Goal: Communication & Community: Answer question/provide support

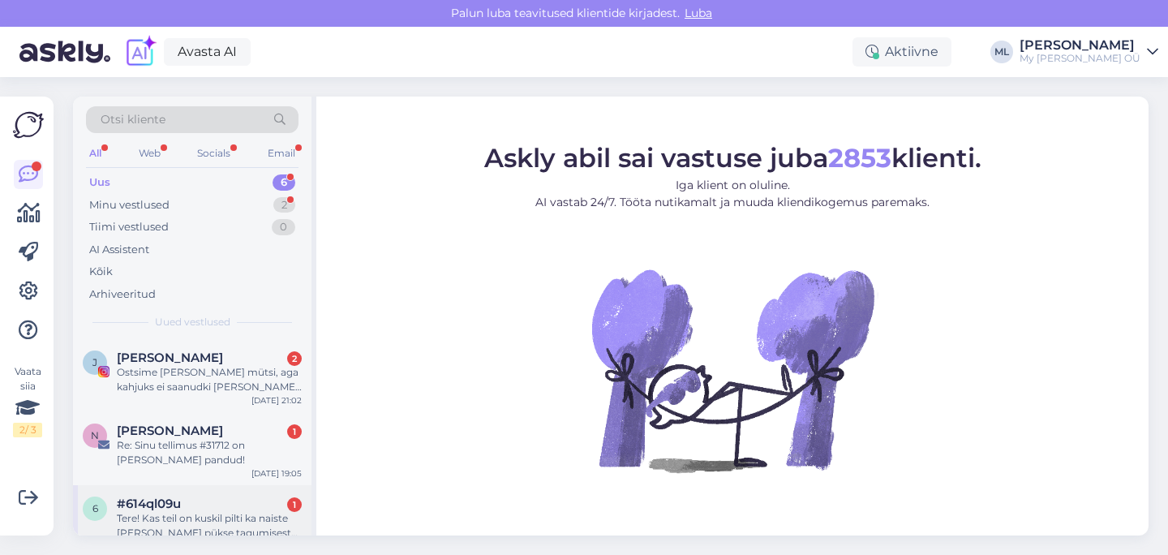
scroll to position [212, 0]
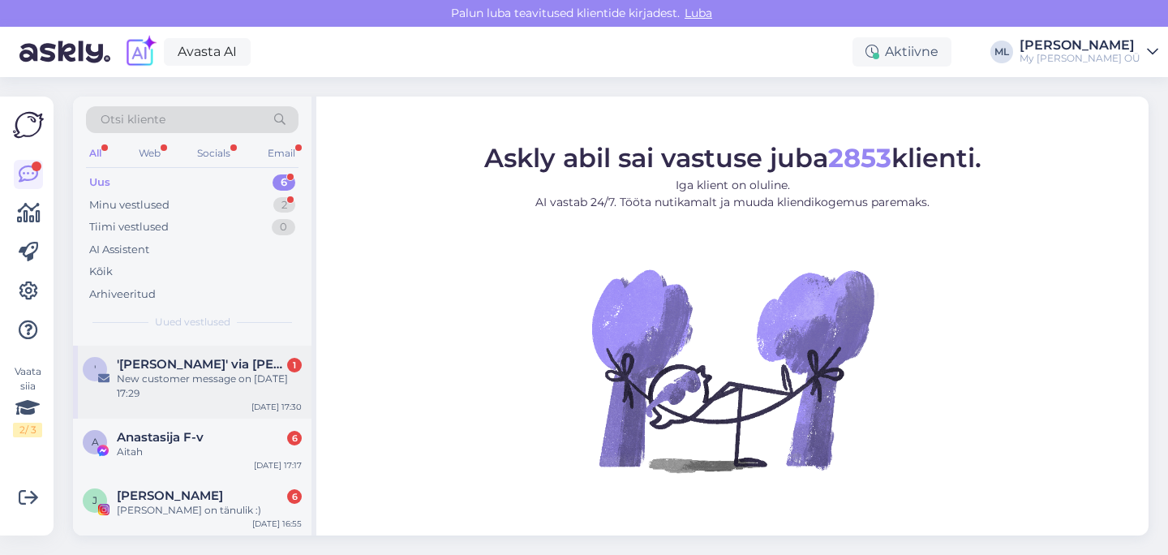
click at [165, 384] on div "New customer message on [DATE] 17:29" at bounding box center [209, 385] width 185 height 29
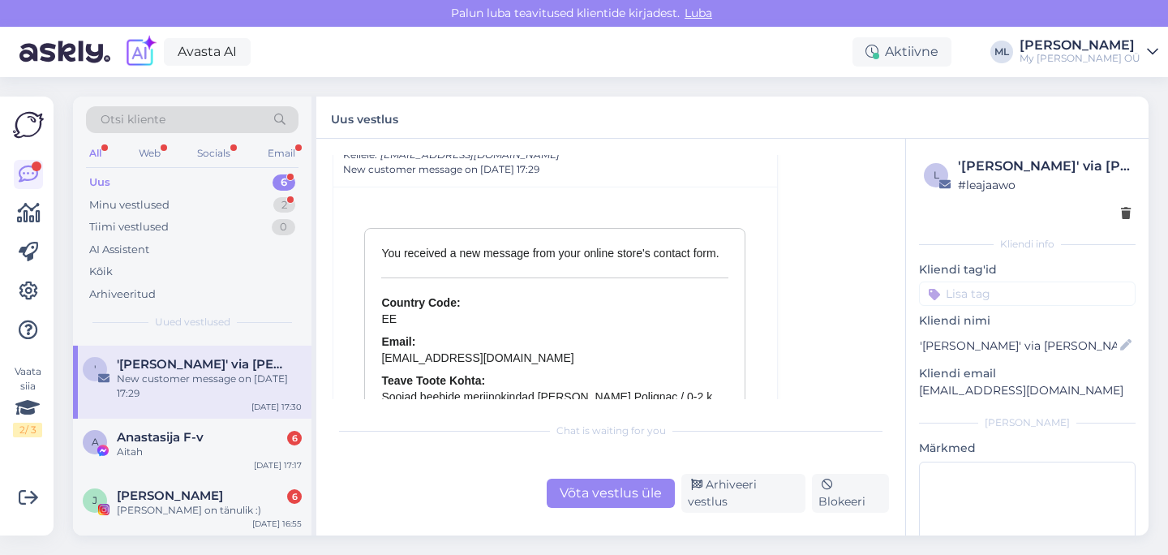
scroll to position [7065, 0]
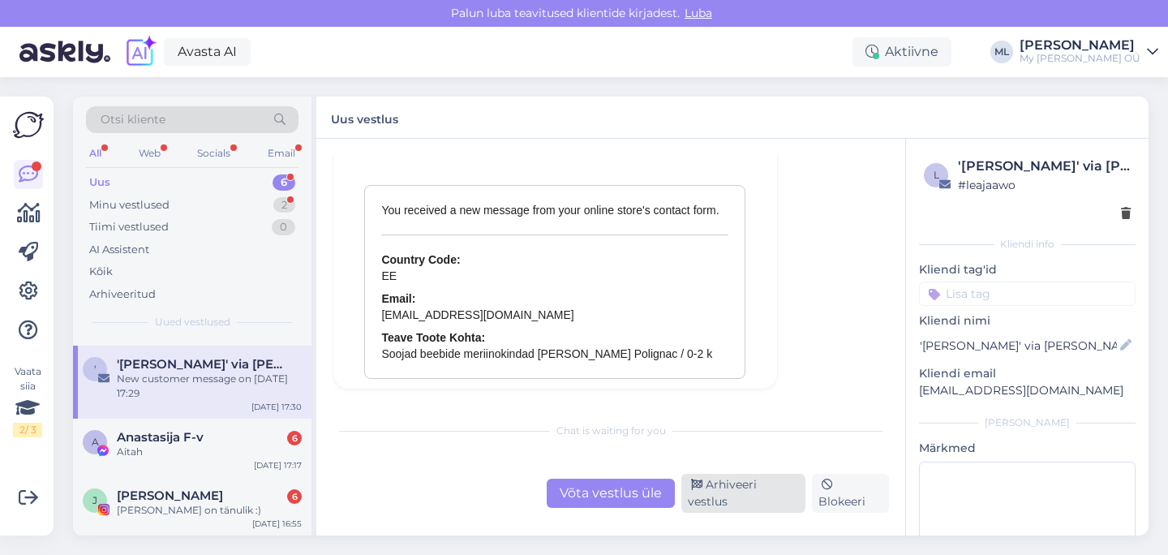
click at [761, 490] on div "Arhiveeri vestlus" at bounding box center [743, 493] width 124 height 39
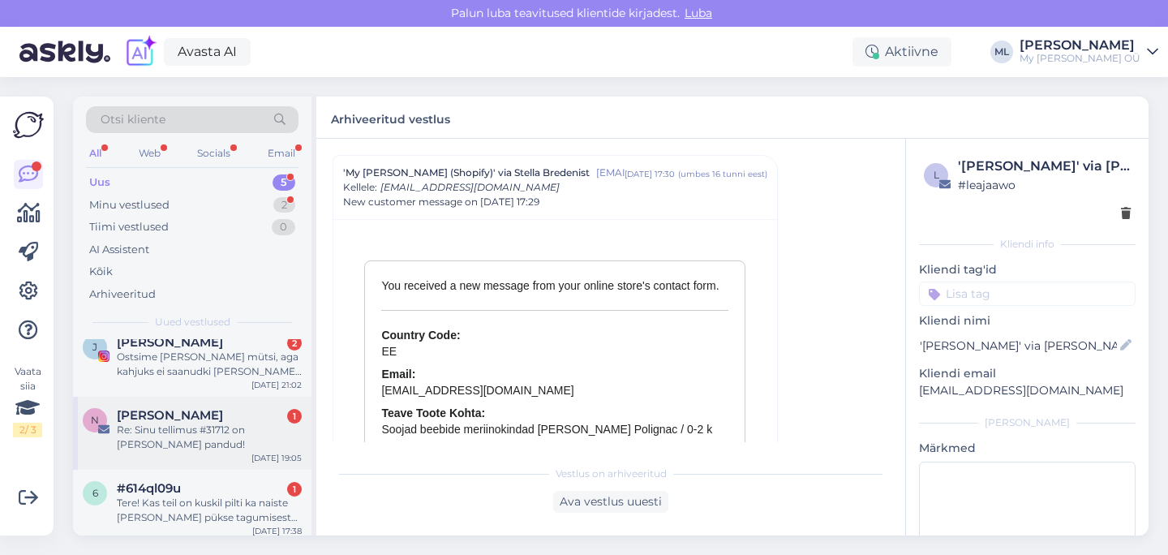
scroll to position [139, 0]
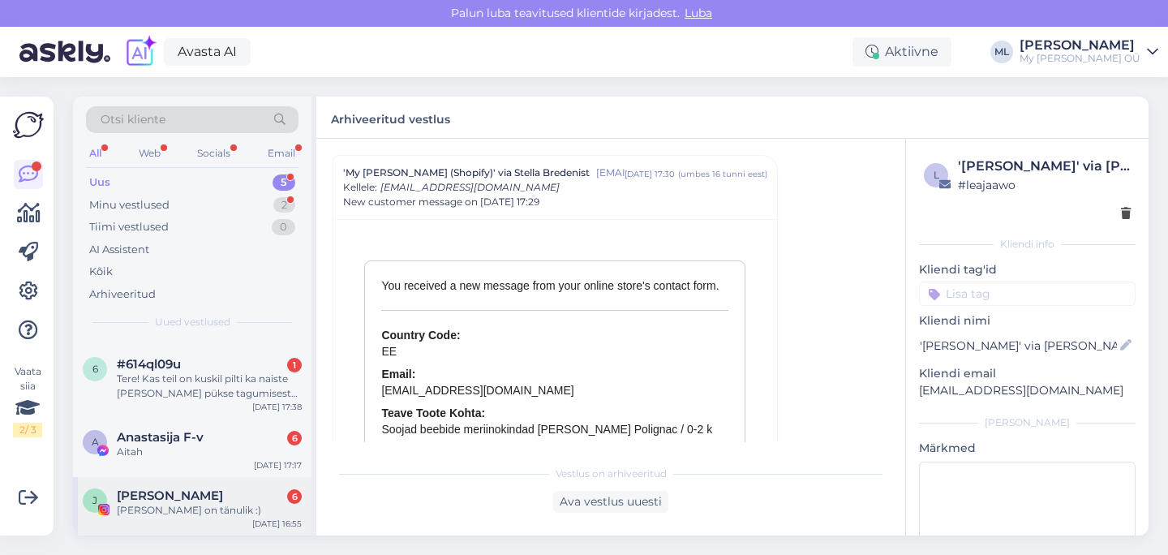
click at [204, 491] on div "[PERSON_NAME] 6" at bounding box center [209, 495] width 185 height 15
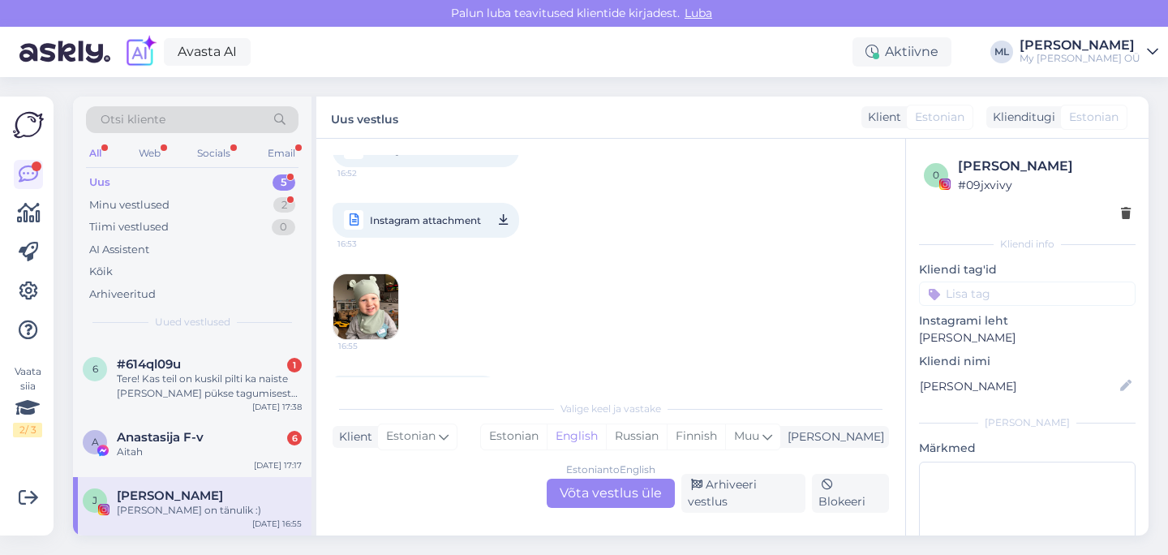
scroll to position [5498, 0]
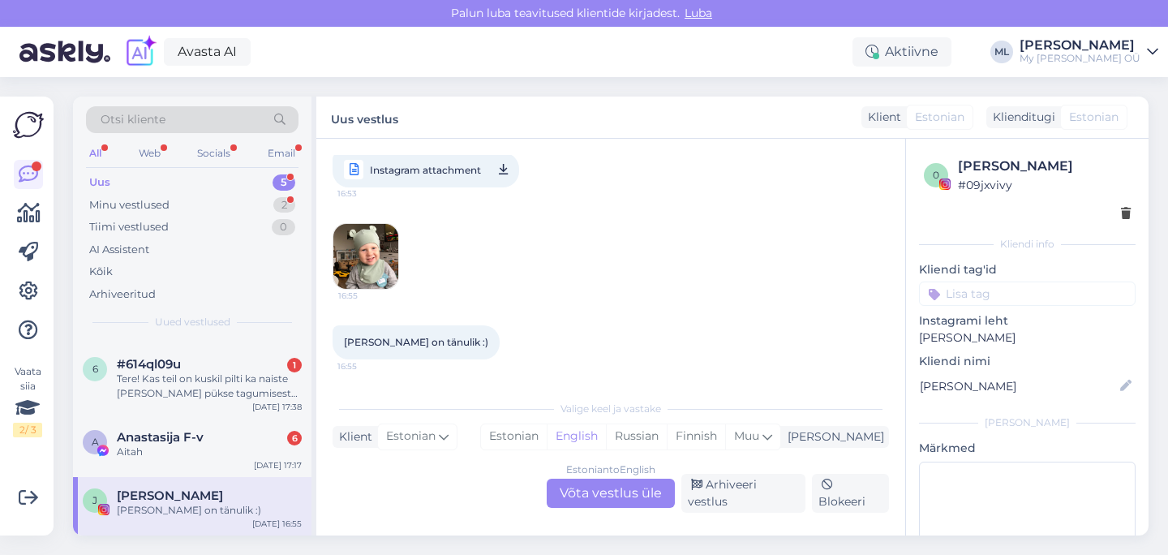
click at [378, 257] on img at bounding box center [365, 256] width 65 height 65
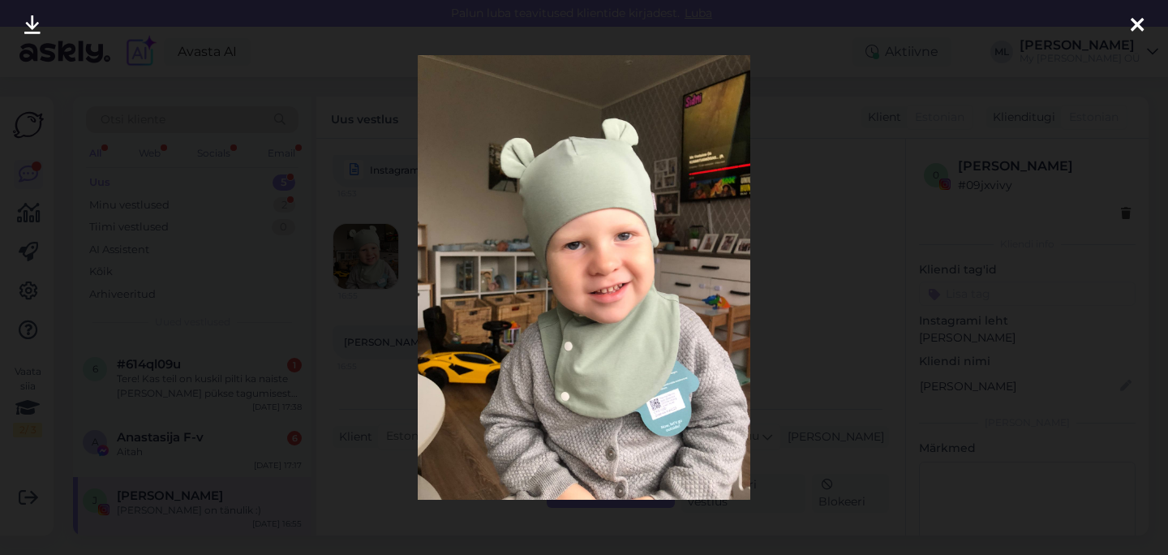
click at [663, 405] on img at bounding box center [584, 277] width 332 height 444
click at [664, 400] on img at bounding box center [584, 277] width 332 height 444
click at [664, 422] on img at bounding box center [584, 277] width 332 height 444
click at [655, 402] on img at bounding box center [584, 277] width 332 height 444
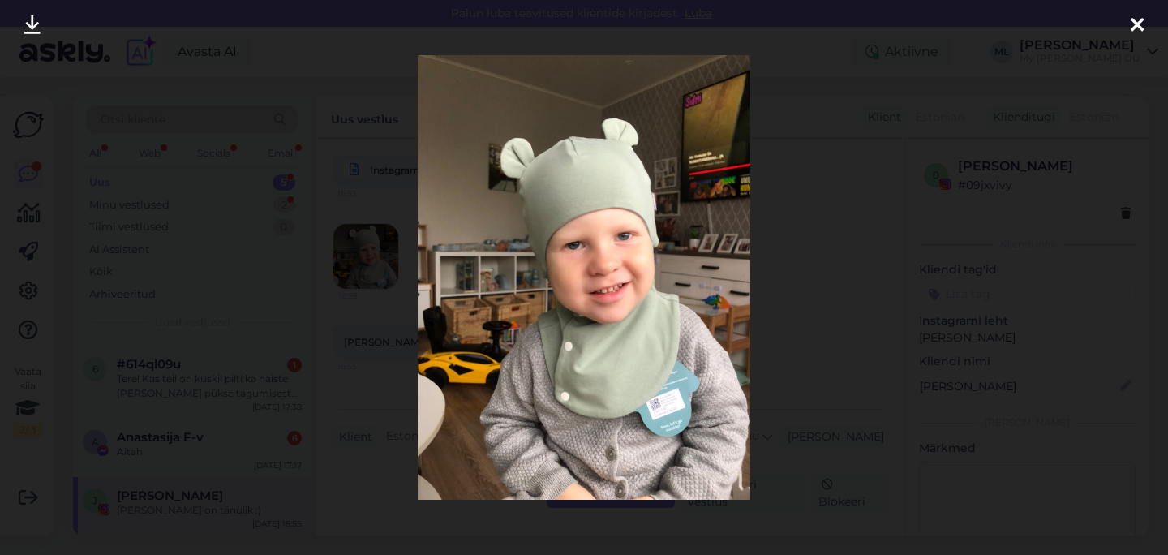
click at [655, 402] on img at bounding box center [584, 277] width 332 height 444
click at [631, 368] on img at bounding box center [584, 277] width 332 height 444
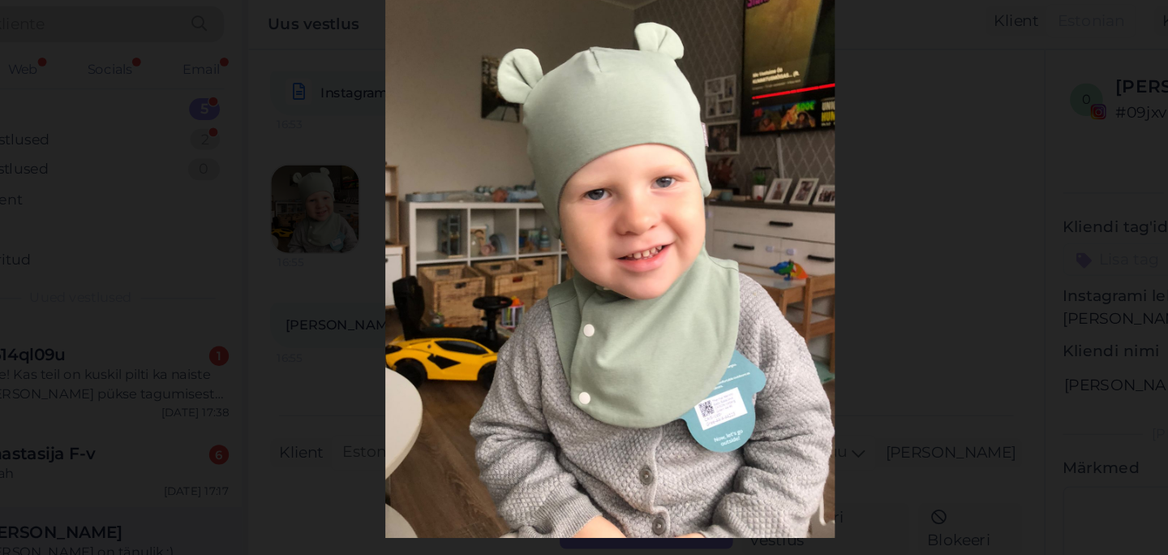
click at [245, 180] on div at bounding box center [584, 277] width 1168 height 555
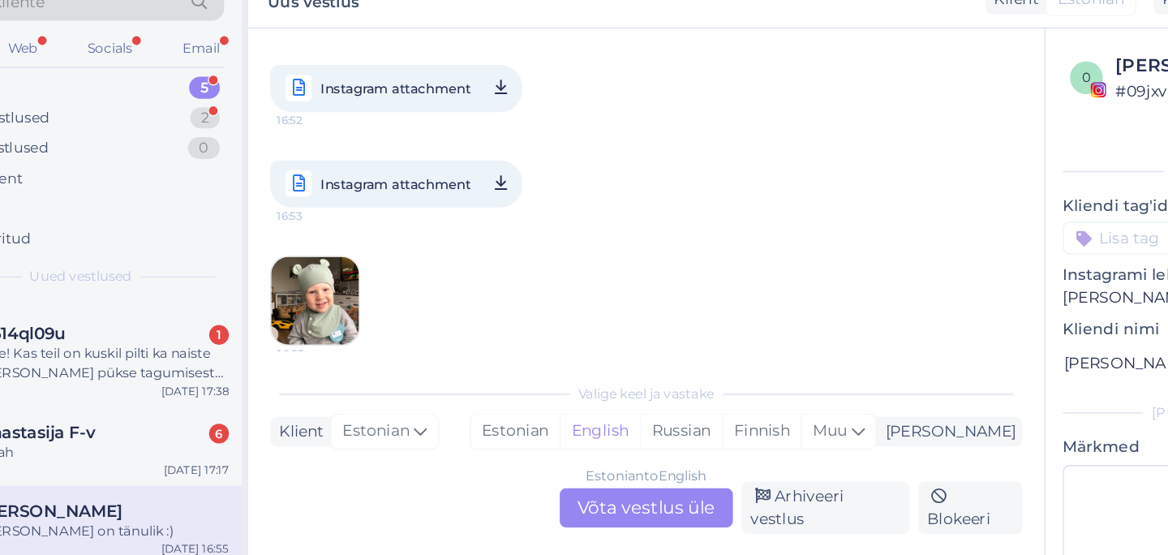
scroll to position [5360, 0]
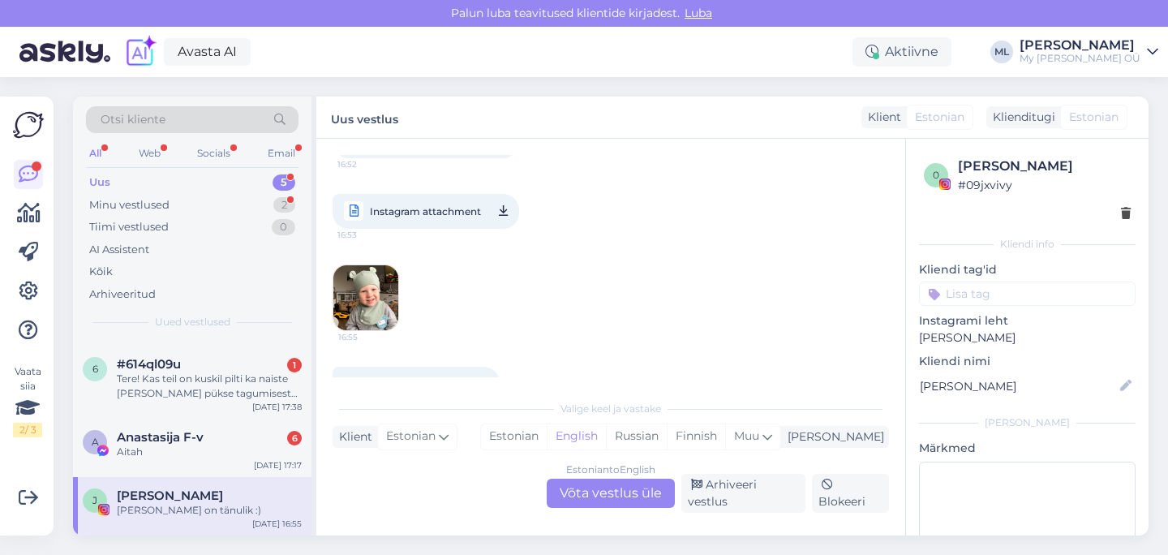
click at [507, 221] on icon at bounding box center [503, 211] width 9 height 20
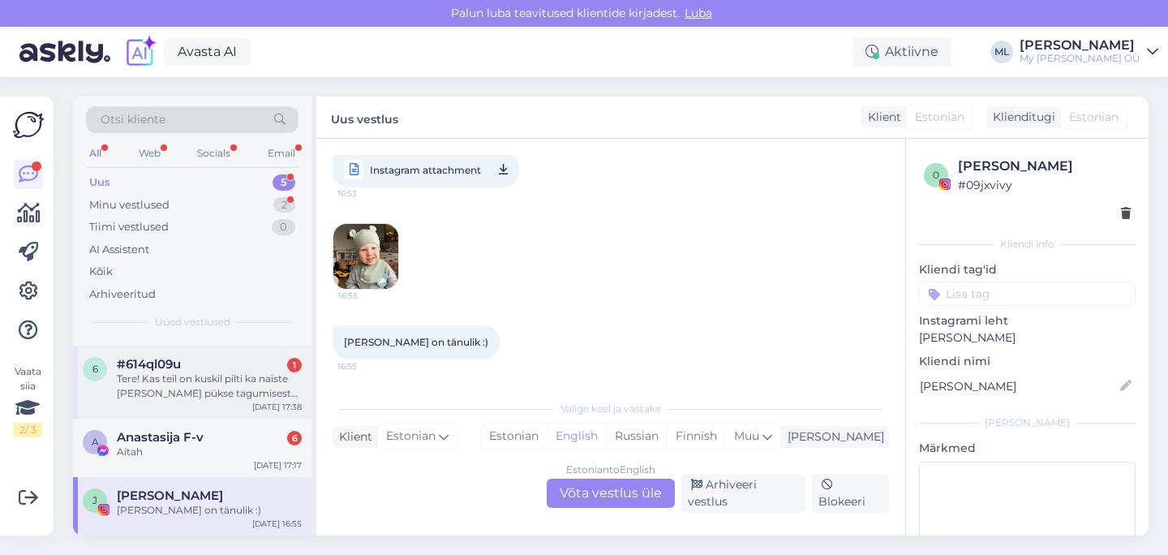
scroll to position [5498, 0]
click at [168, 440] on span "Anastasija F-v" at bounding box center [160, 437] width 87 height 15
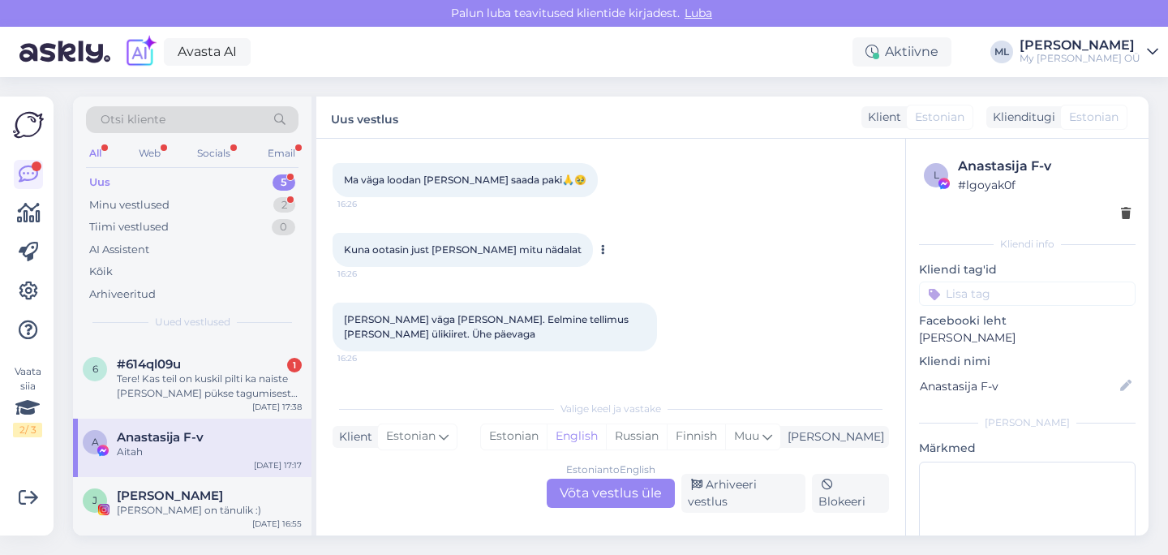
scroll to position [1315, 0]
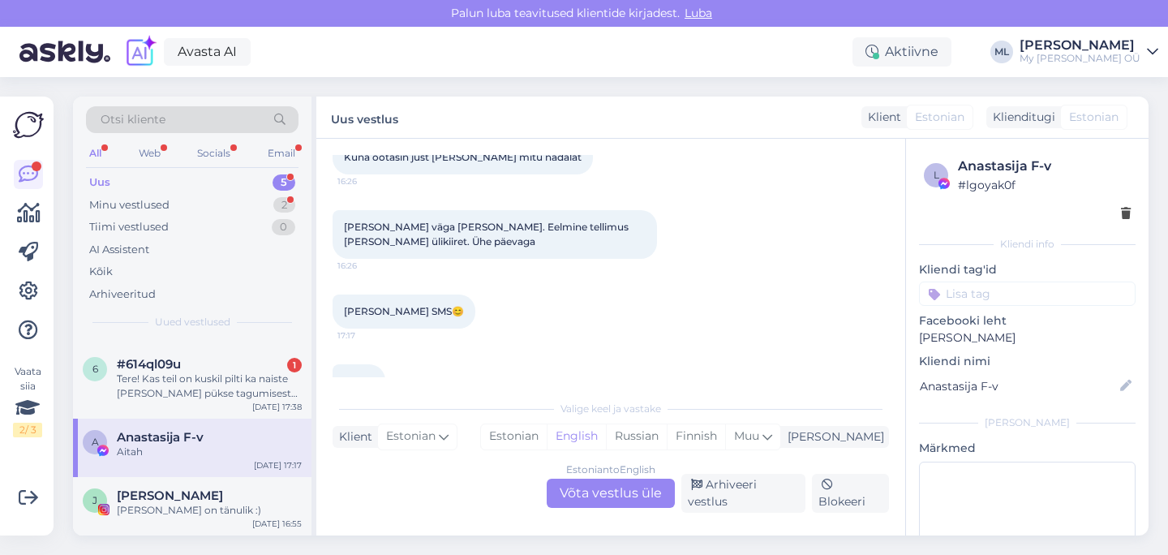
click at [613, 504] on div "Estonian to English Võta vestlus üle" at bounding box center [611, 492] width 128 height 29
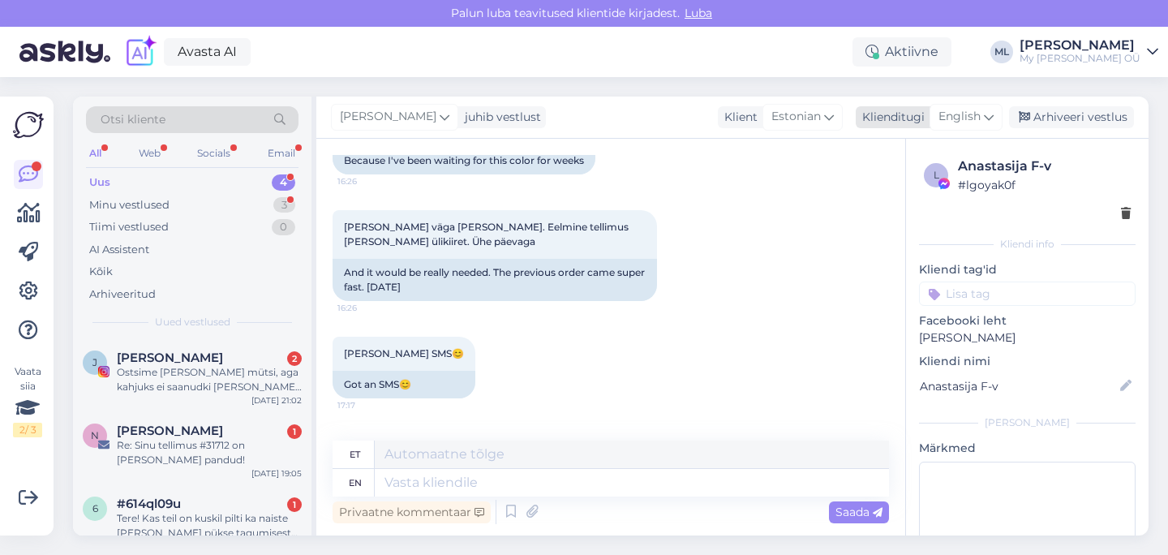
click at [973, 115] on span "English" at bounding box center [959, 117] width 42 height 18
type input "est"
click at [899, 178] on link "Estonian" at bounding box center [929, 189] width 178 height 26
click at [619, 491] on textarea at bounding box center [610, 479] width 556 height 34
type textarea "t"
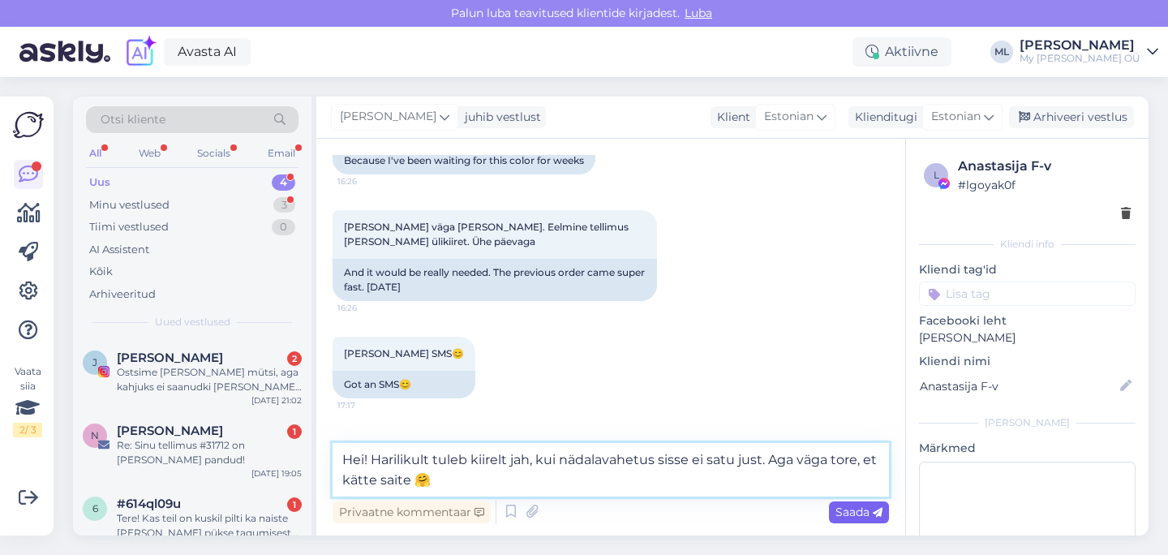
type textarea "Hei! Harilikult tuleb kiirelt jah, kui nädalavahetus sisse ei satu just. Aga vä…"
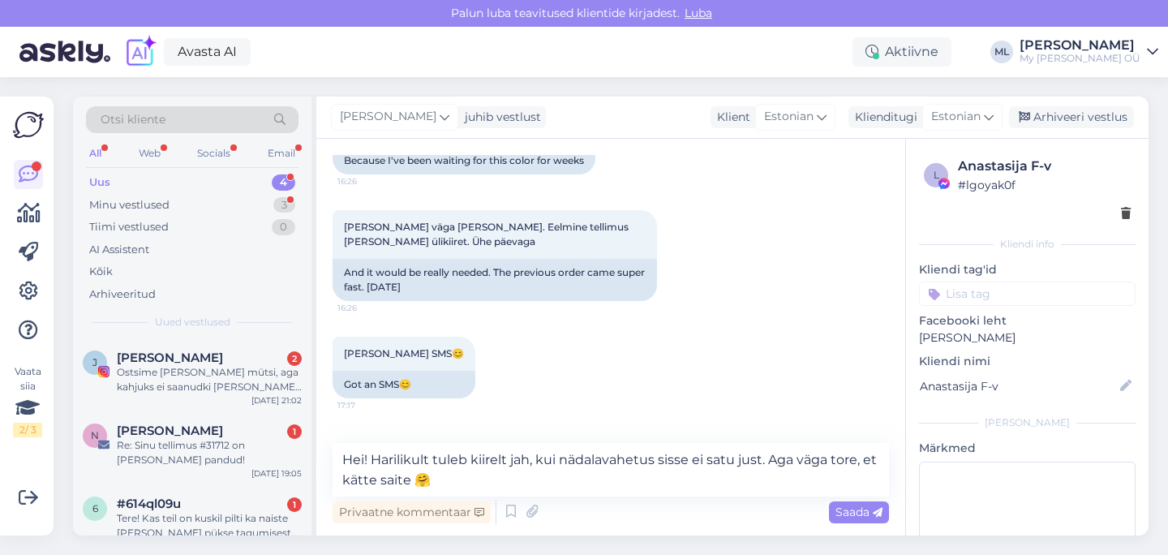
click at [851, 504] on div "Saada" at bounding box center [859, 512] width 60 height 22
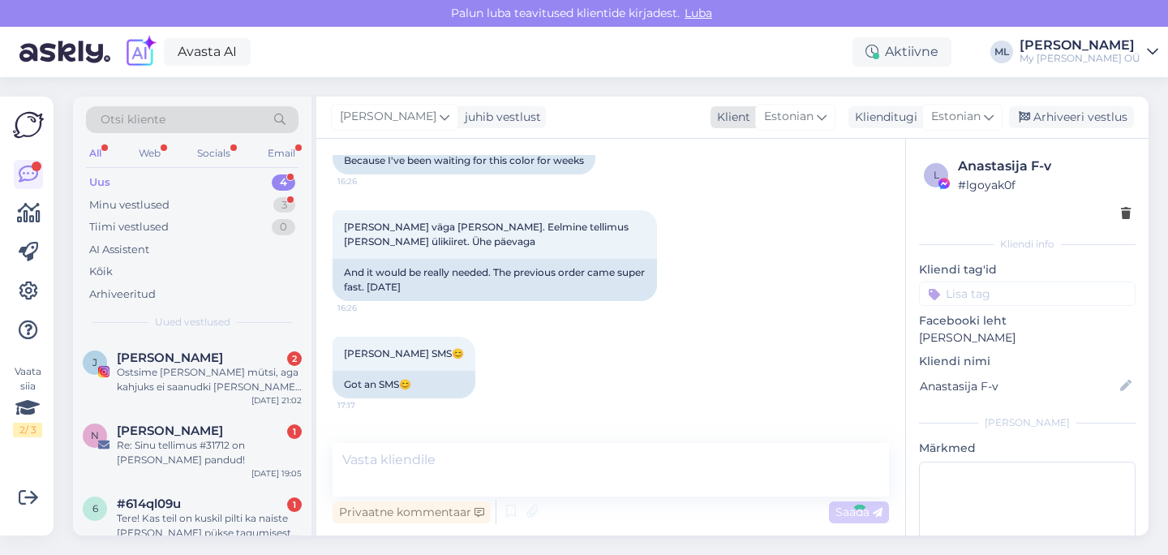
scroll to position [1636, 0]
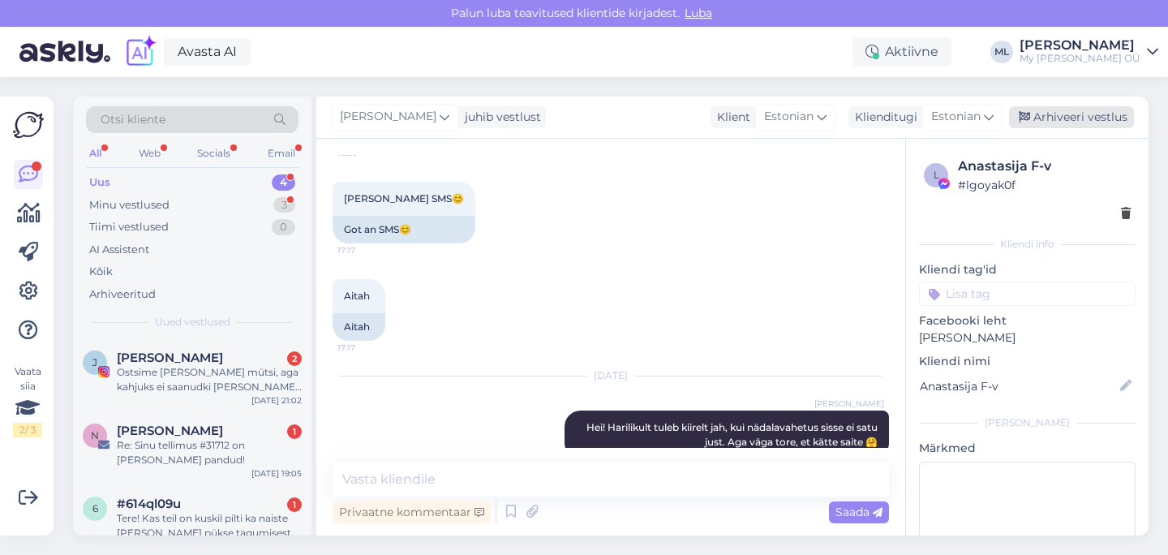
click at [1037, 114] on div "Arhiveeri vestlus" at bounding box center [1071, 117] width 125 height 22
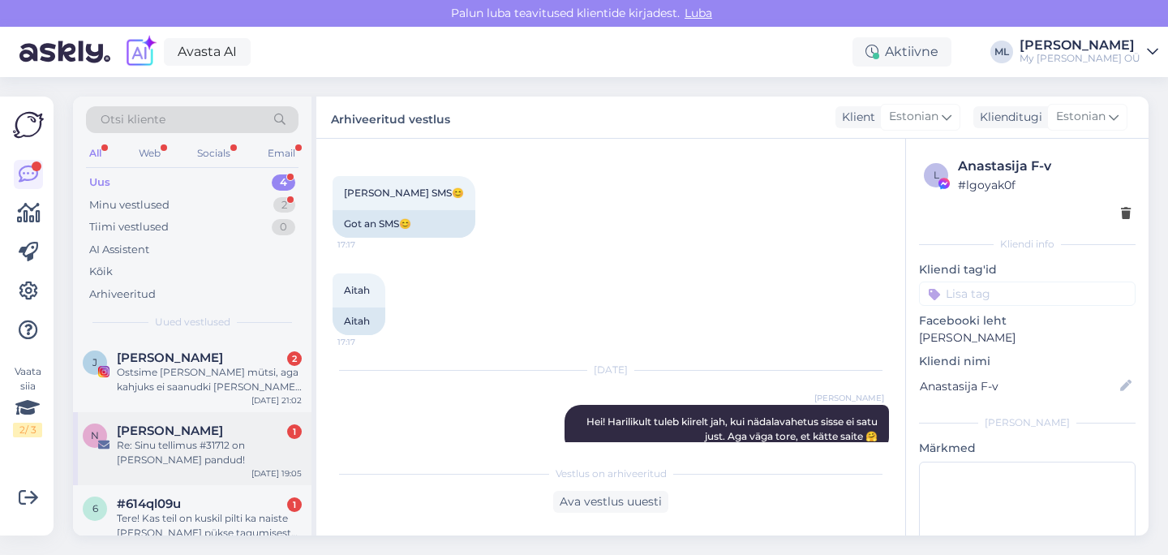
click at [181, 418] on div "N [PERSON_NAME] 1 Re: Sinu tellimus #31712 on [PERSON_NAME] pandud! [DATE] 19:05" at bounding box center [192, 448] width 238 height 73
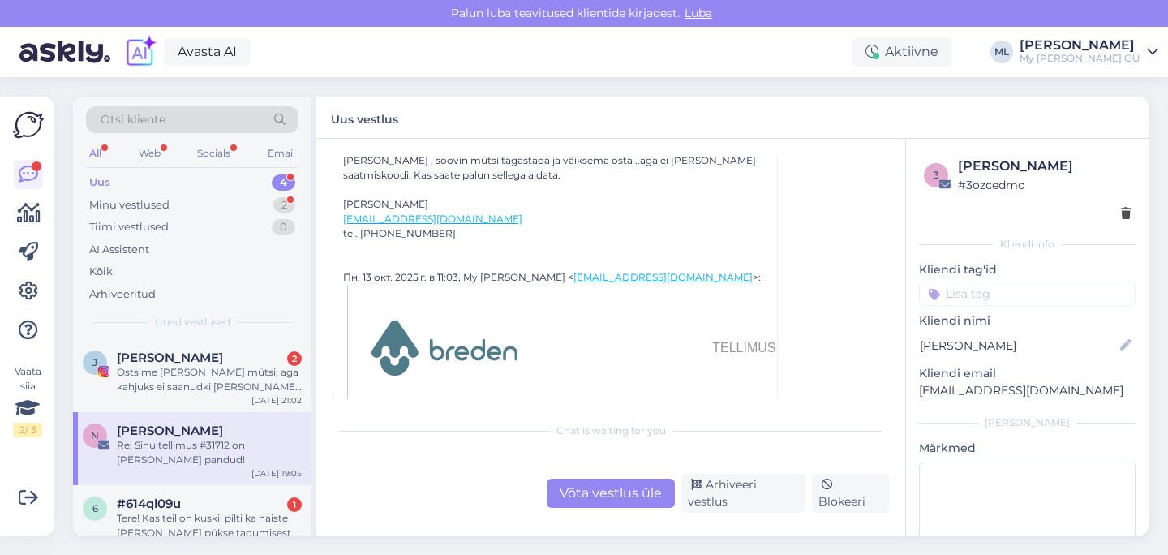
scroll to position [0, 0]
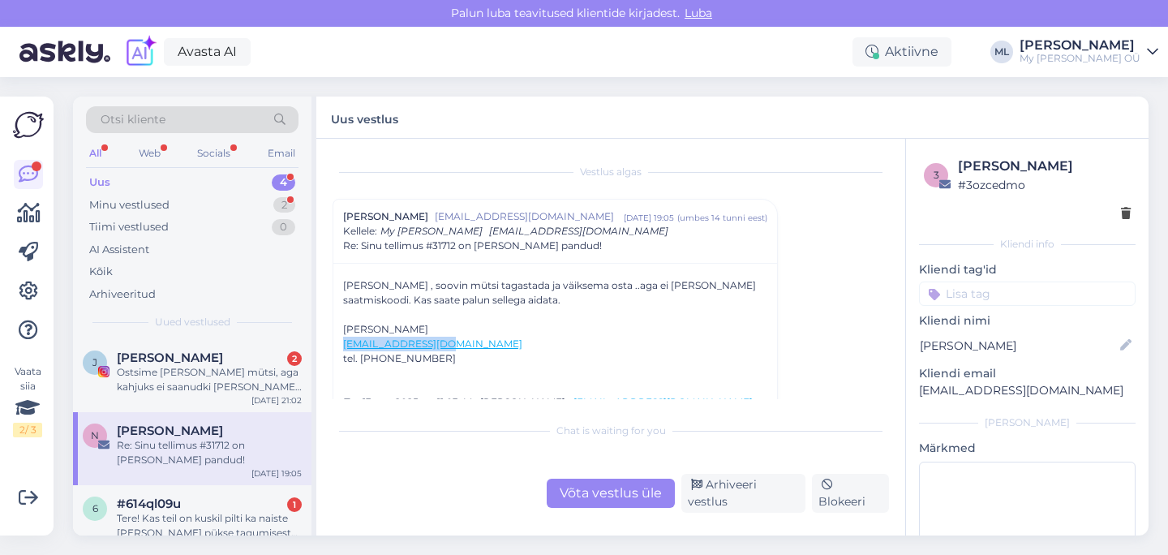
drag, startPoint x: 457, startPoint y: 343, endPoint x: 327, endPoint y: 329, distance: 130.5
click at [328, 329] on div "Vestlus [PERSON_NAME] [EMAIL_ADDRESS][DOMAIN_NAME] [DATE] 19:05 ( umbes 14 tunn…" at bounding box center [610, 337] width 589 height 397
copy div "[PERSON_NAME] [EMAIL_ADDRESS][DOMAIN_NAME]"
click at [619, 324] on div "[PERSON_NAME] [EMAIL_ADDRESS][DOMAIN_NAME] tel. [PHONE_NUMBER]" at bounding box center [555, 344] width 424 height 44
click at [624, 495] on div "Võta vestlus üle" at bounding box center [611, 492] width 128 height 29
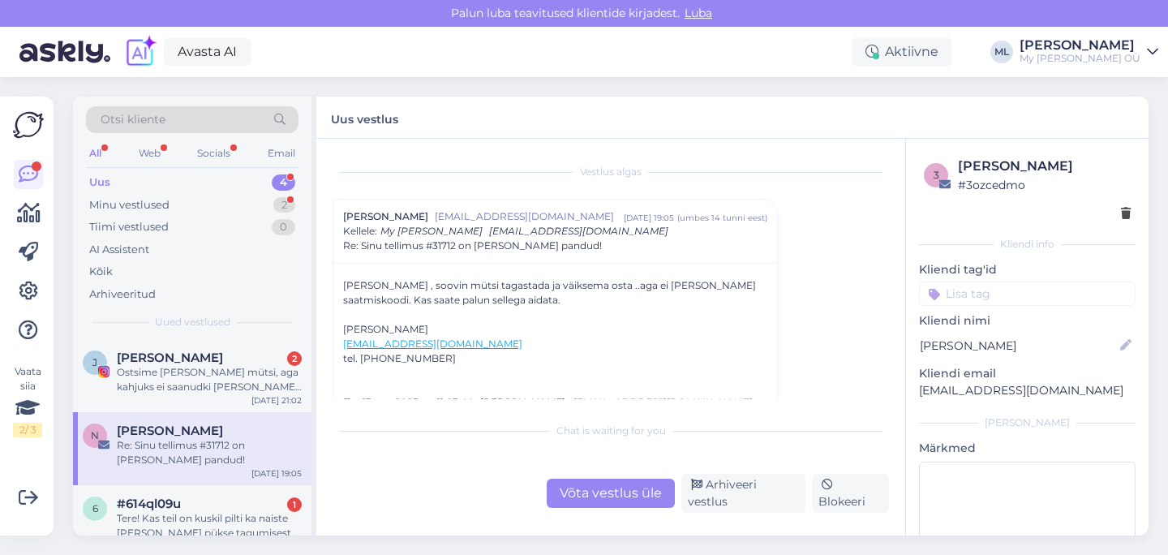
scroll to position [44, 0]
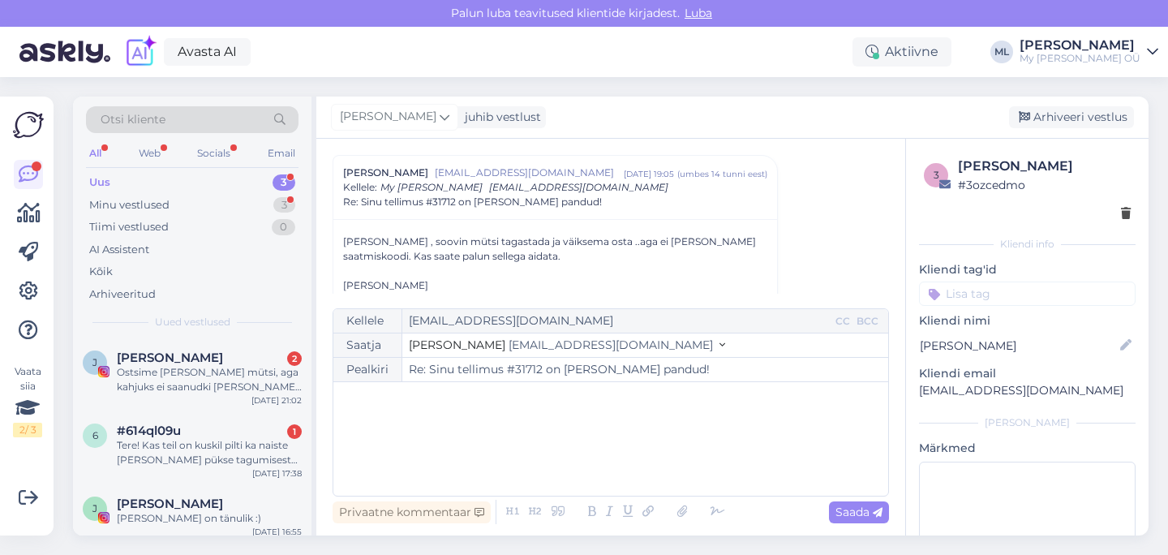
click at [719, 345] on icon at bounding box center [722, 345] width 6 height 11
click at [566, 405] on div "Stella [EMAIL_ADDRESS][DOMAIN_NAME] [PERSON_NAME] [EMAIL_ADDRESS][DOMAIN_NAME]" at bounding box center [562, 382] width 306 height 55
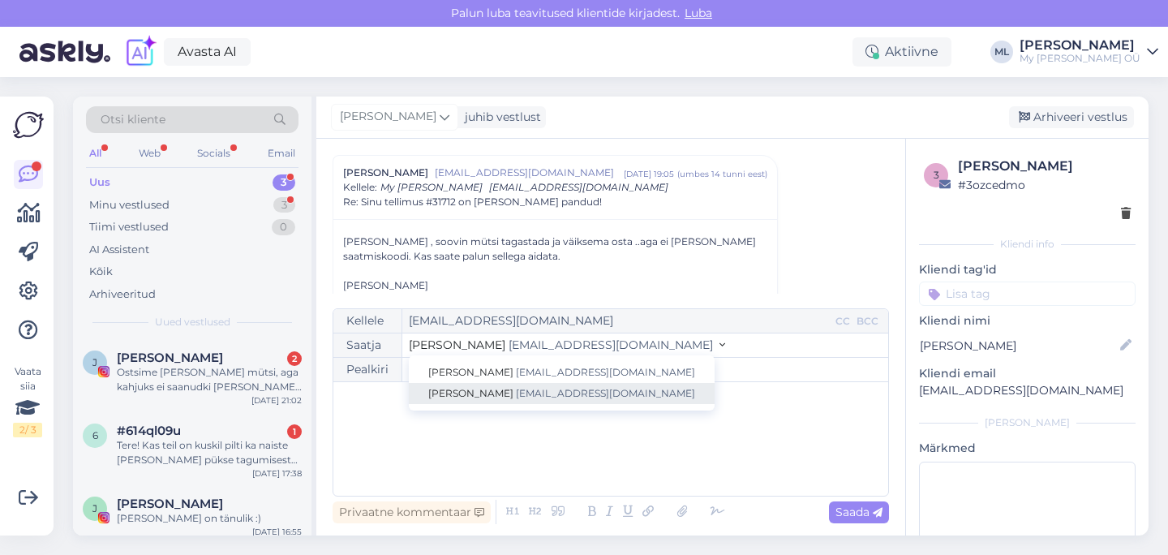
click at [562, 397] on span "[EMAIL_ADDRESS][DOMAIN_NAME]" at bounding box center [605, 393] width 179 height 12
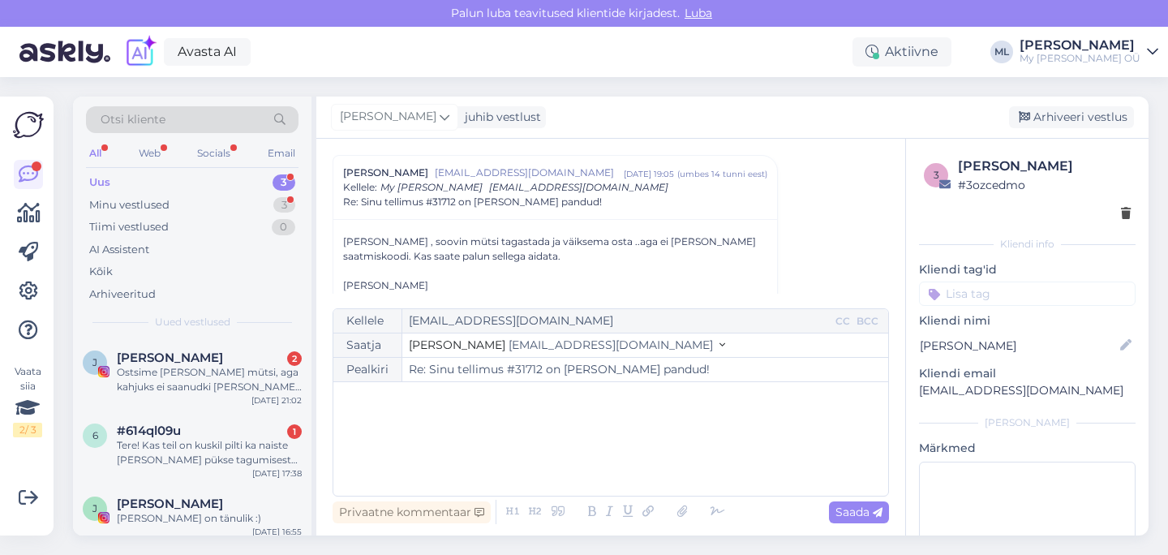
click at [504, 412] on div "﻿" at bounding box center [610, 438] width 538 height 97
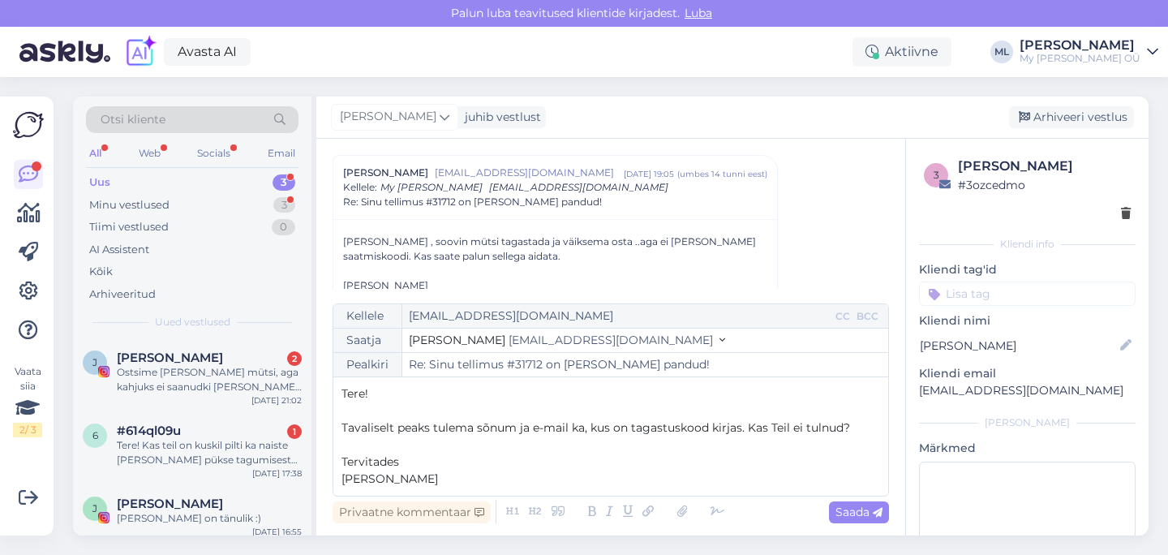
click at [861, 427] on p "Tavaliselt peaks tulema sõnum ja e-mail ka, kus on tagastuskood kirjas. Kas Tei…" at bounding box center [610, 427] width 538 height 17
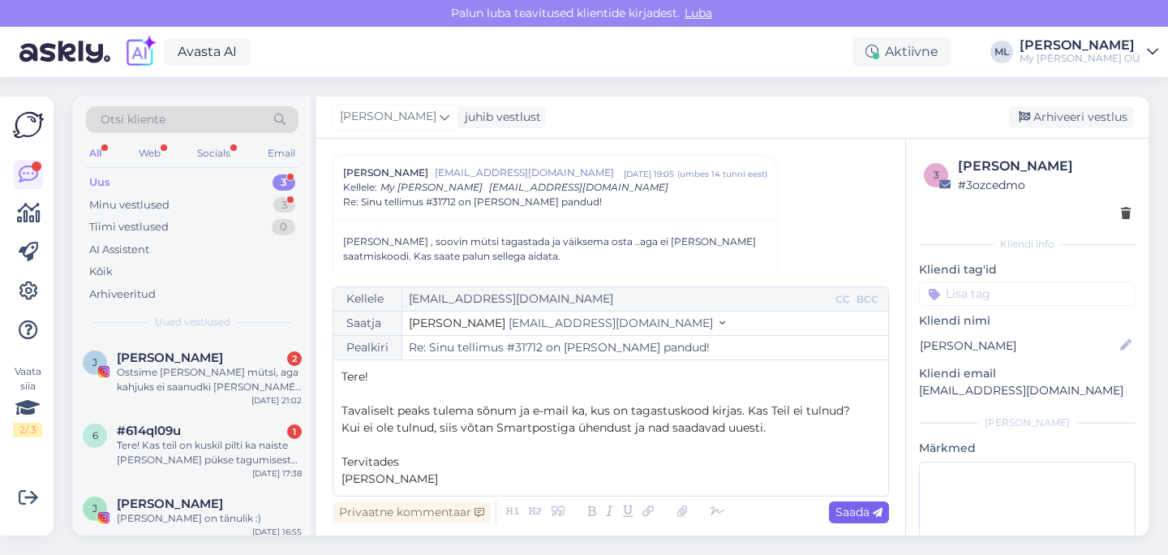
click at [842, 511] on span "Saada" at bounding box center [858, 511] width 47 height 15
type input "Re: Re: Sinu tellimus #31712 on [PERSON_NAME] pandud!"
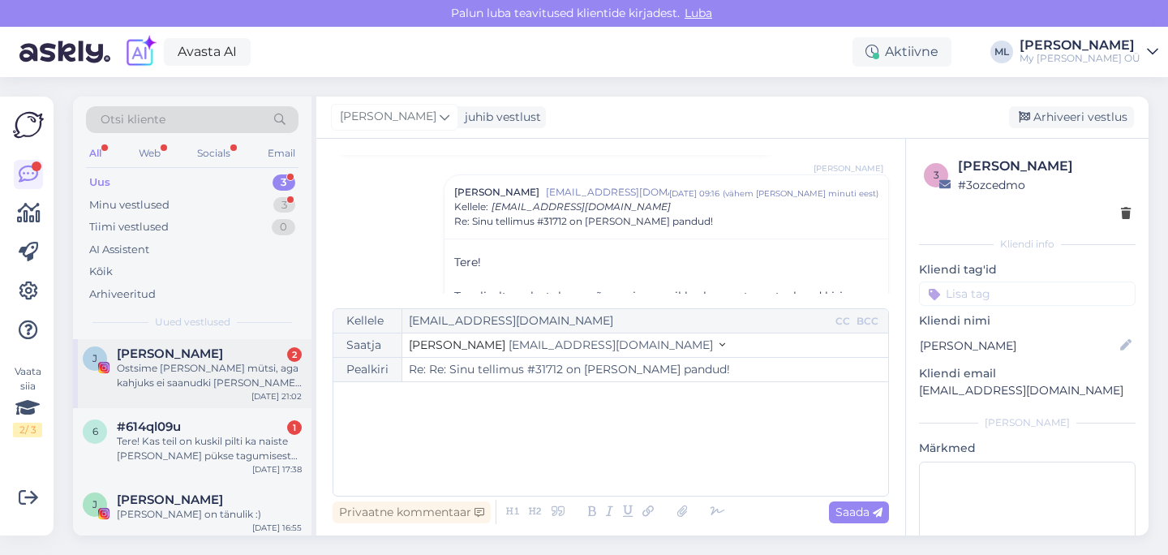
scroll to position [8, 0]
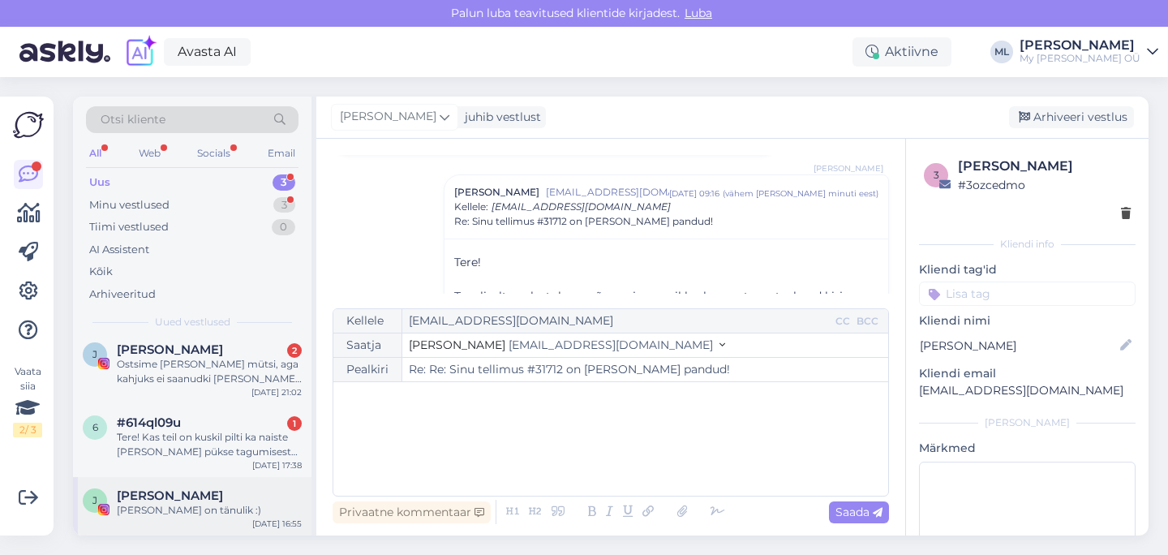
click at [212, 504] on div "[PERSON_NAME] on tänulik :)" at bounding box center [209, 510] width 185 height 15
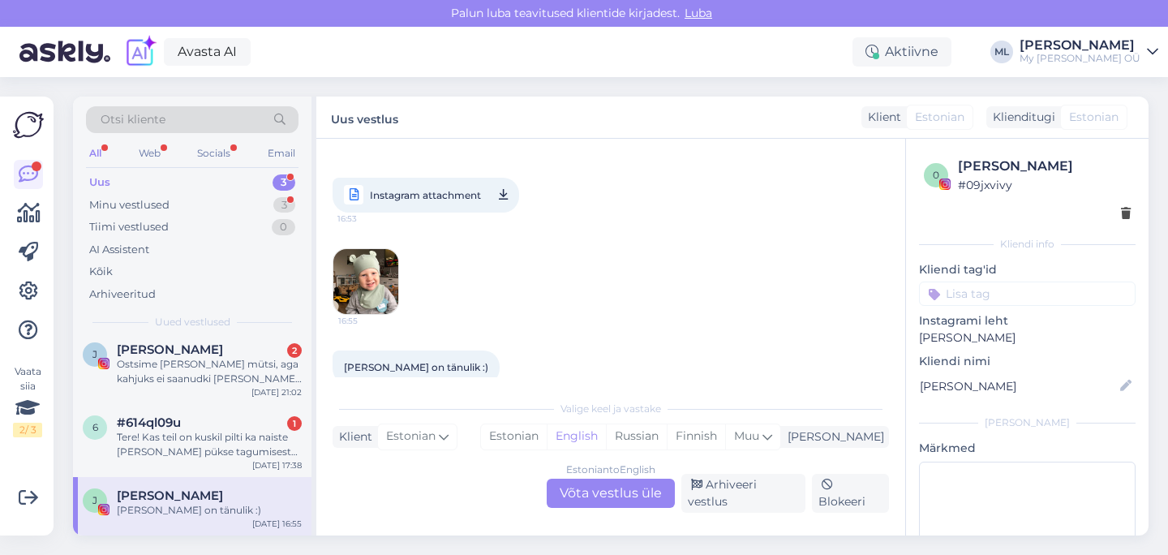
scroll to position [5498, 0]
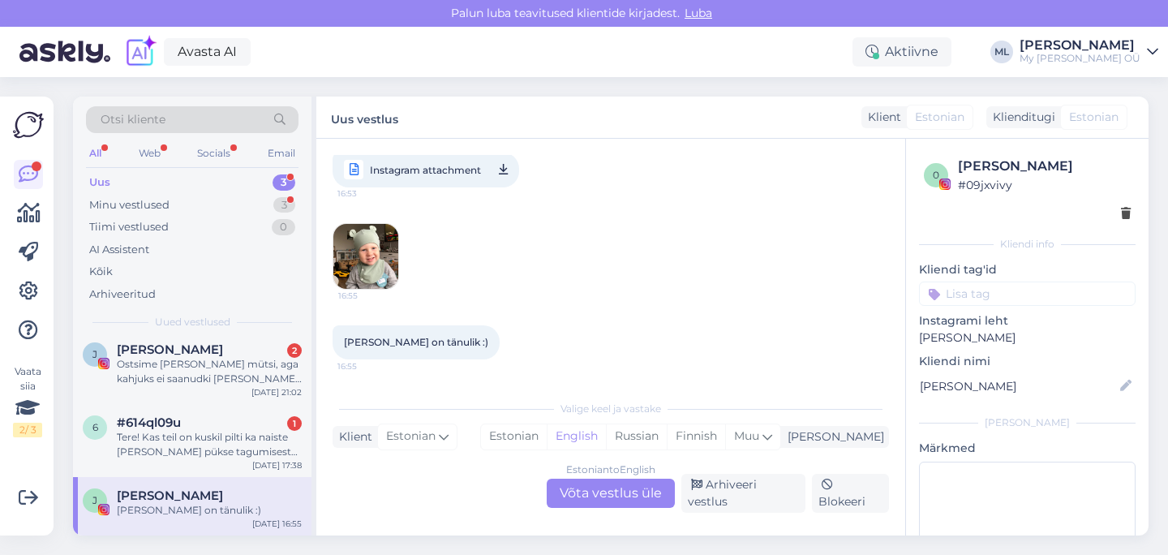
drag, startPoint x: 609, startPoint y: 502, endPoint x: 622, endPoint y: 517, distance: 20.1
click at [610, 503] on div "Estonian to English Võta vestlus üle" at bounding box center [611, 492] width 128 height 29
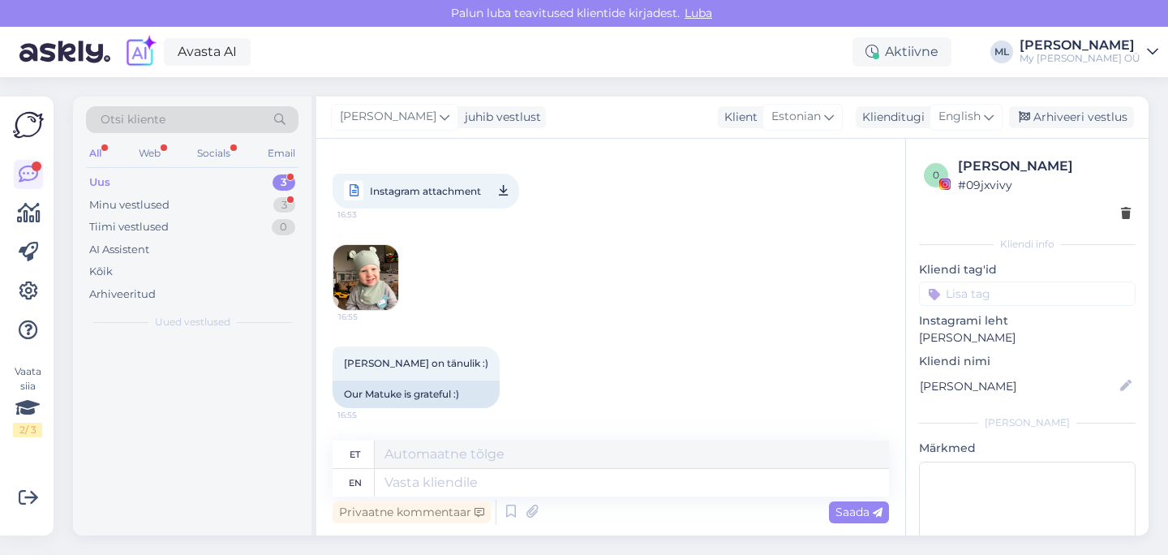
scroll to position [0, 0]
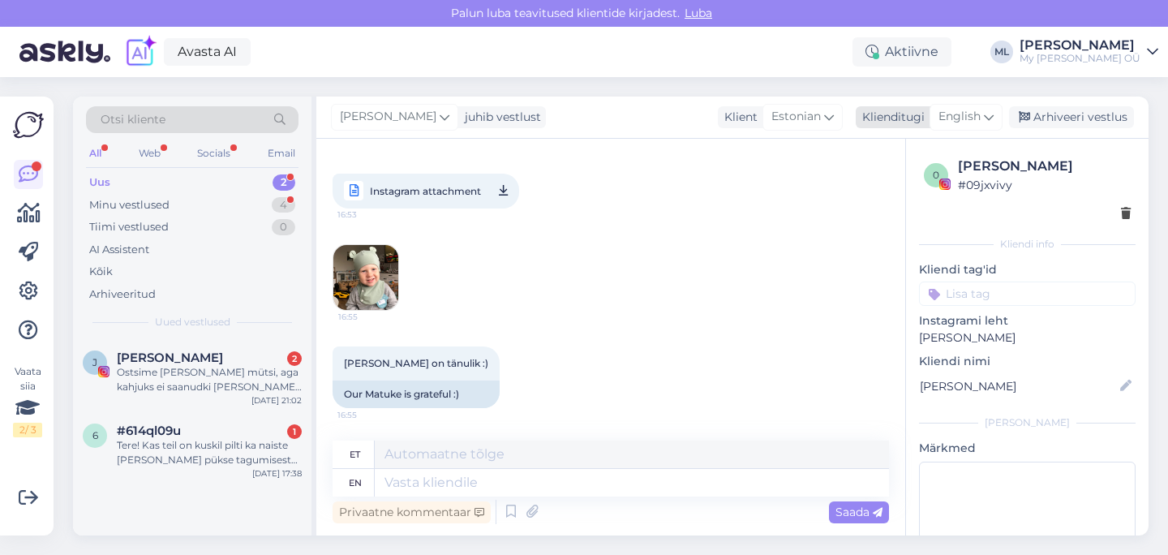
click at [956, 116] on span "English" at bounding box center [959, 117] width 42 height 18
type input "est"
drag, startPoint x: 903, startPoint y: 182, endPoint x: 870, endPoint y: 236, distance: 62.6
click at [903, 182] on link "Estonian" at bounding box center [929, 189] width 178 height 26
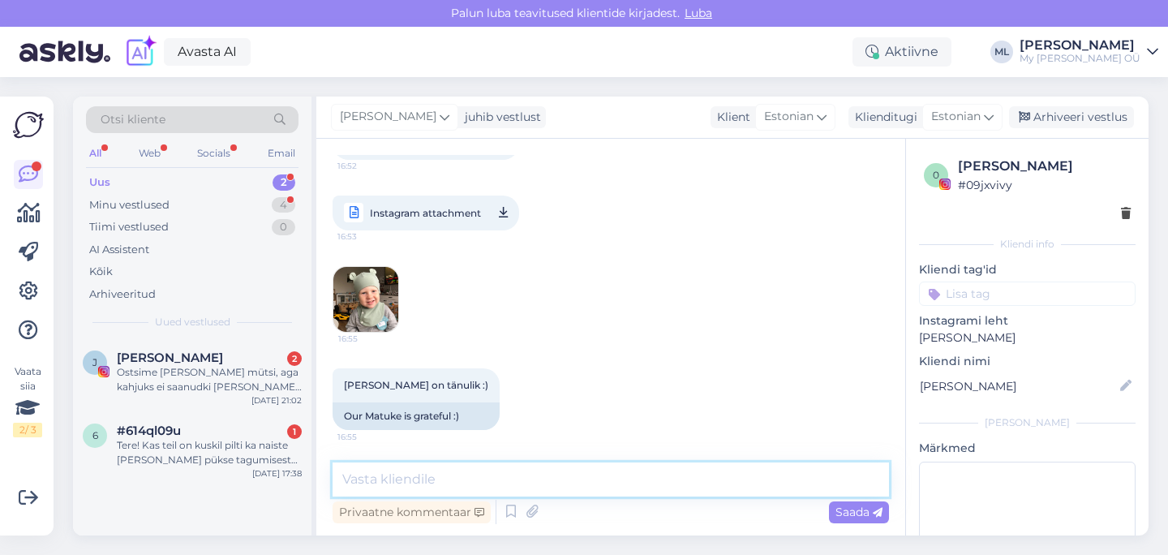
click at [617, 494] on textarea at bounding box center [610, 479] width 556 height 34
type textarea "V"
type textarea "Super! 🥰 4"
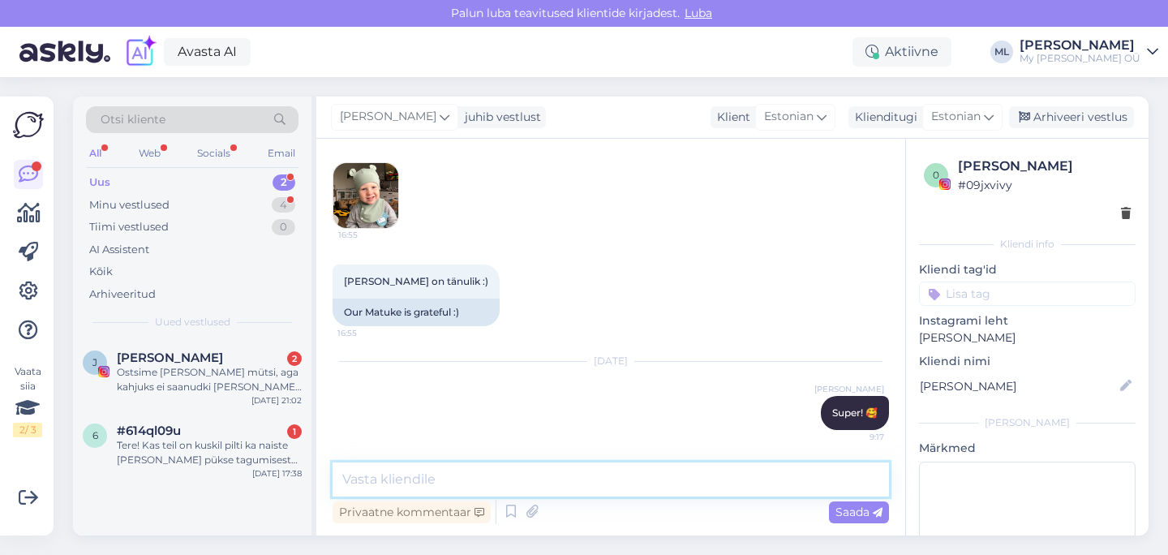
scroll to position [5710, 0]
type textarea "44/46 on siis parem ja 47/49 jääb väga suureks?"
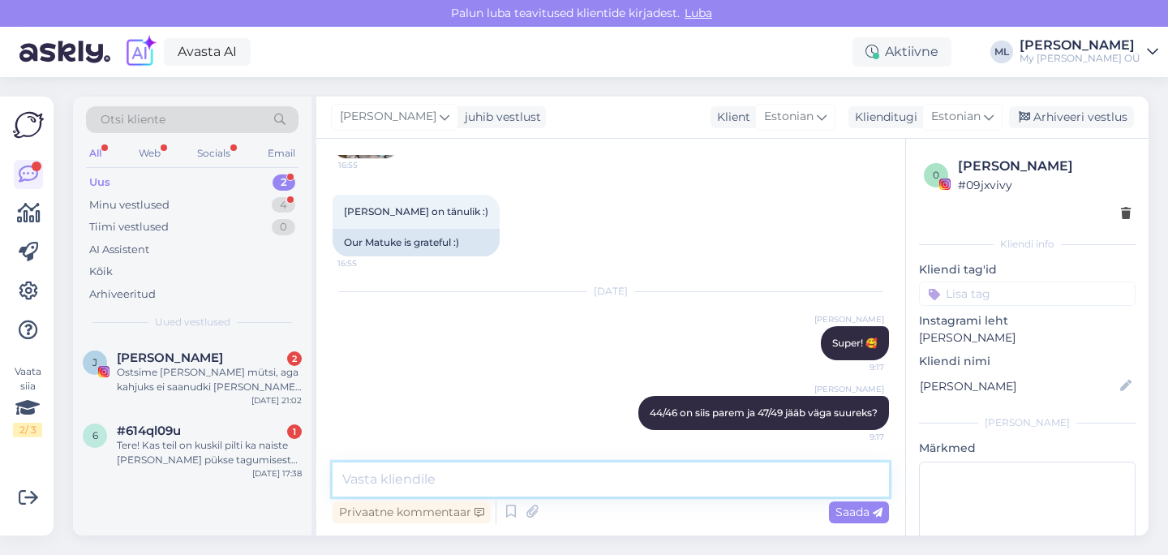
scroll to position [5779, 0]
click at [155, 382] on div "Ostsime [PERSON_NAME] mütsi, aga kahjuks ei saanudki [PERSON_NAME] kaua kanda :…" at bounding box center [209, 379] width 185 height 29
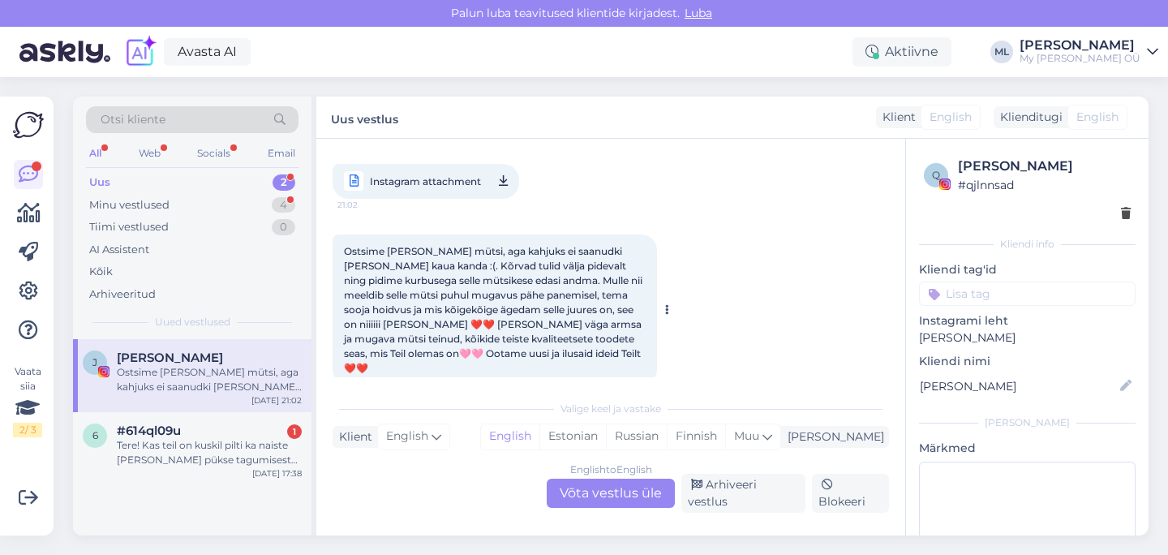
scroll to position [79, 0]
click at [575, 496] on div "English to English Võta vestlus üle" at bounding box center [611, 492] width 128 height 29
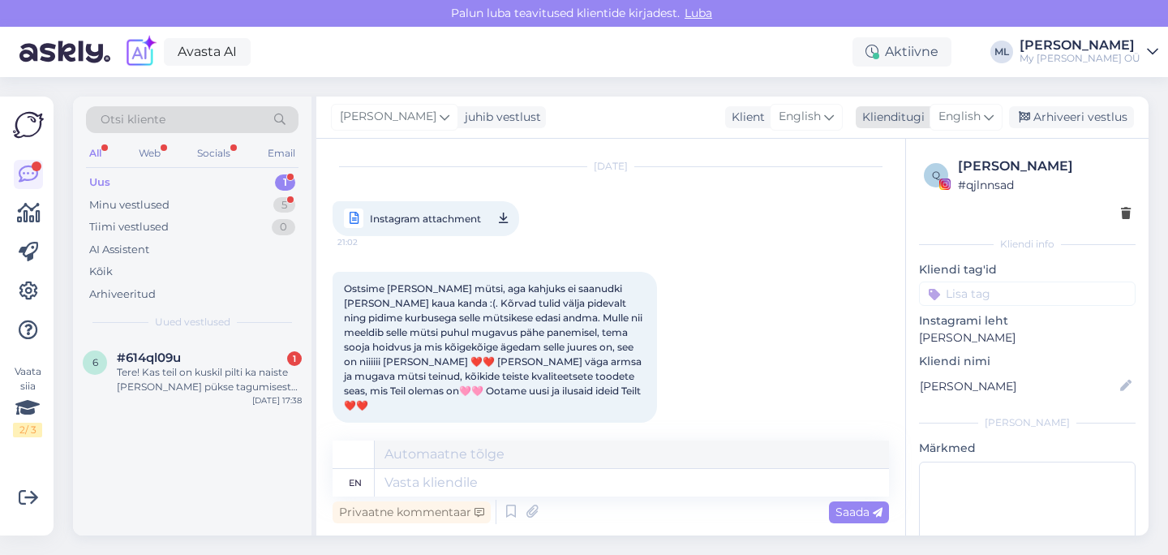
click at [946, 117] on span "English" at bounding box center [959, 117] width 42 height 18
click at [884, 186] on link "Estonian" at bounding box center [929, 189] width 178 height 26
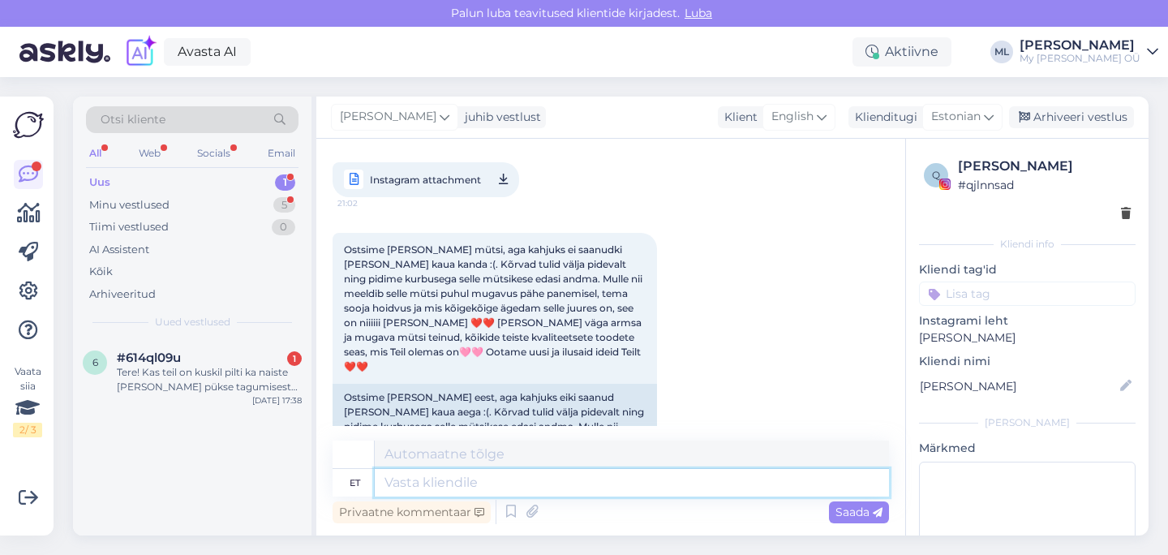
click at [473, 478] on textarea at bounding box center [632, 483] width 514 height 28
type textarea "T"
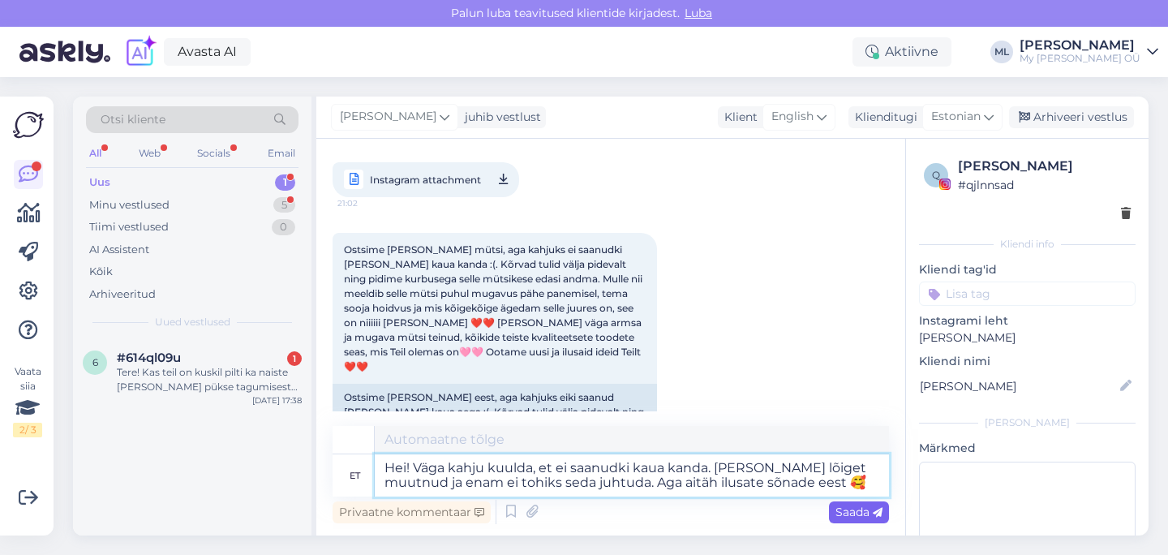
type textarea "Hei! Väga kahju kuulda, et ei saanudki kaua kanda. [PERSON_NAME] lõiget muutnud…"
click at [882, 517] on div "Saada" at bounding box center [859, 512] width 60 height 22
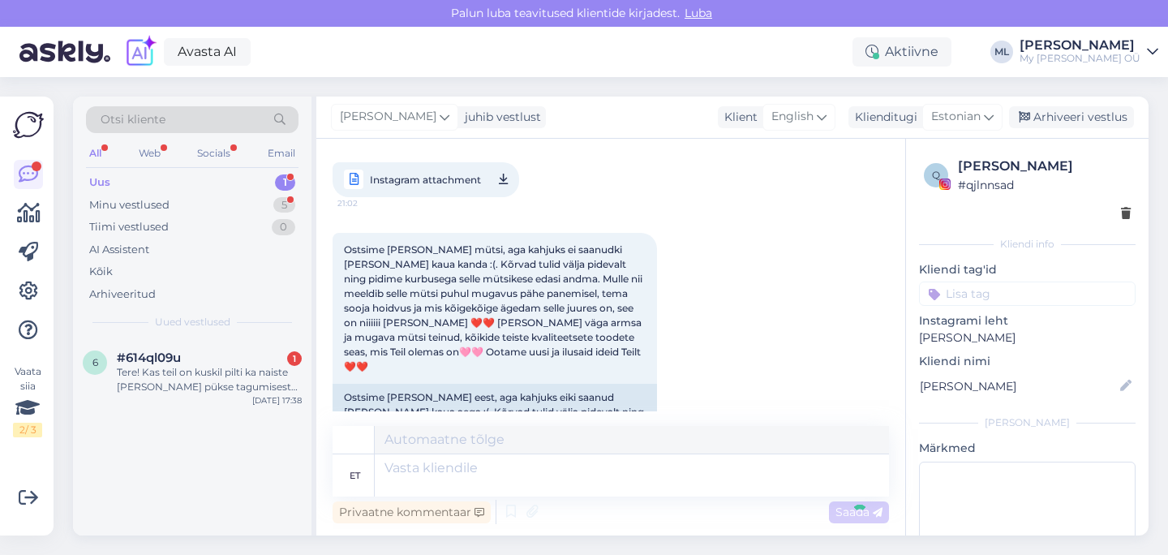
scroll to position [288, 0]
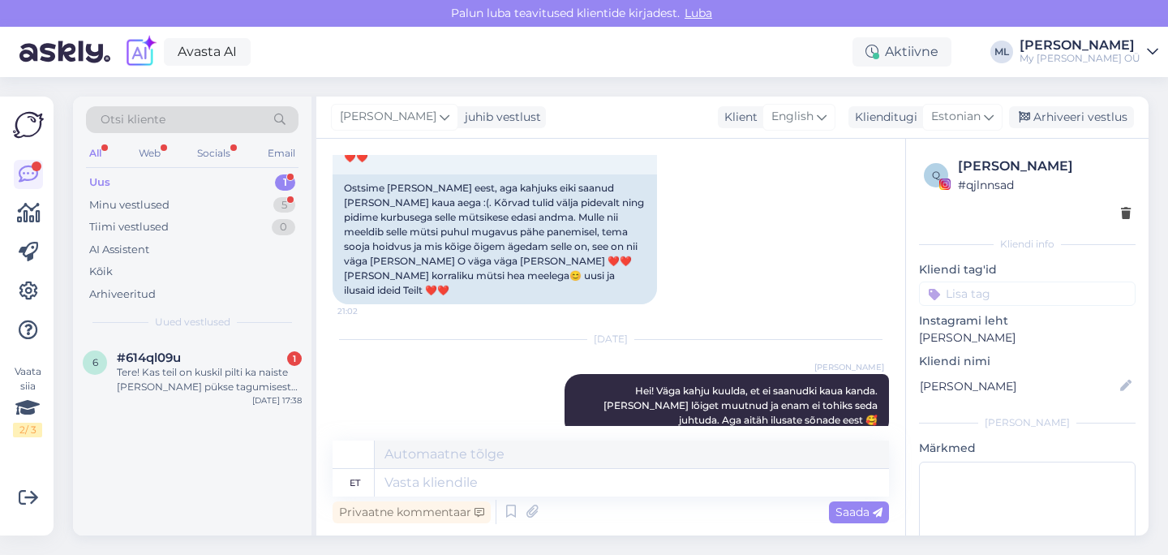
drag, startPoint x: 1023, startPoint y: 118, endPoint x: 844, endPoint y: 81, distance: 182.1
click at [1023, 118] on icon at bounding box center [1024, 117] width 11 height 11
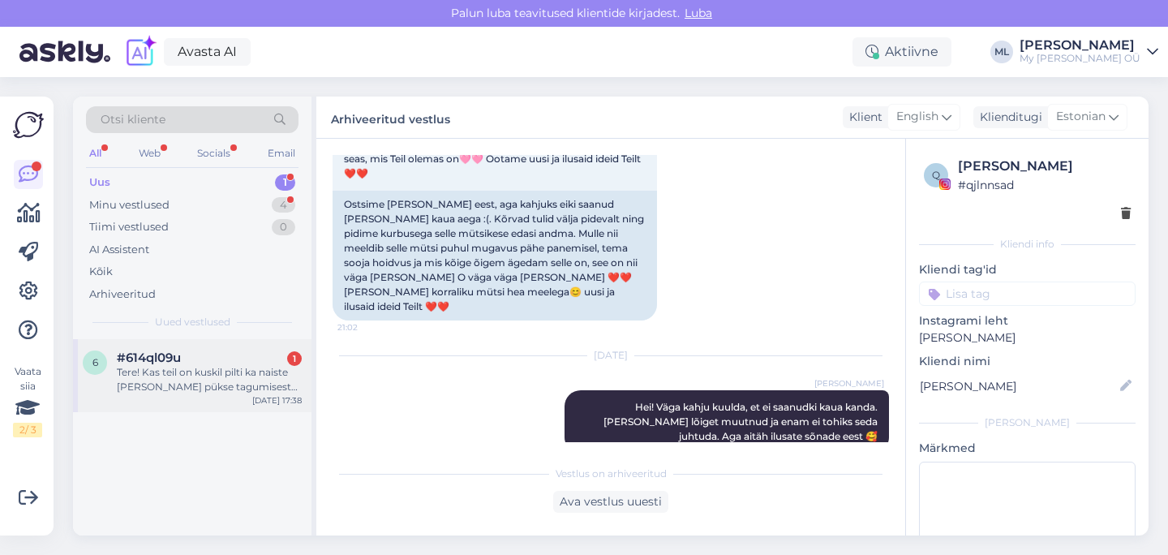
click at [289, 362] on div "1" at bounding box center [294, 358] width 15 height 15
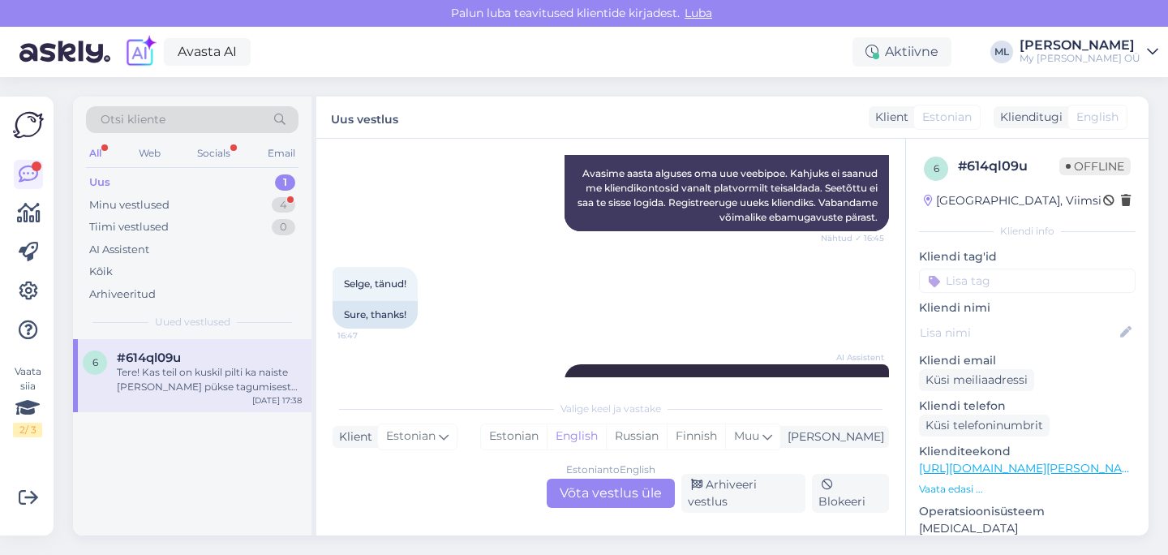
scroll to position [634, 0]
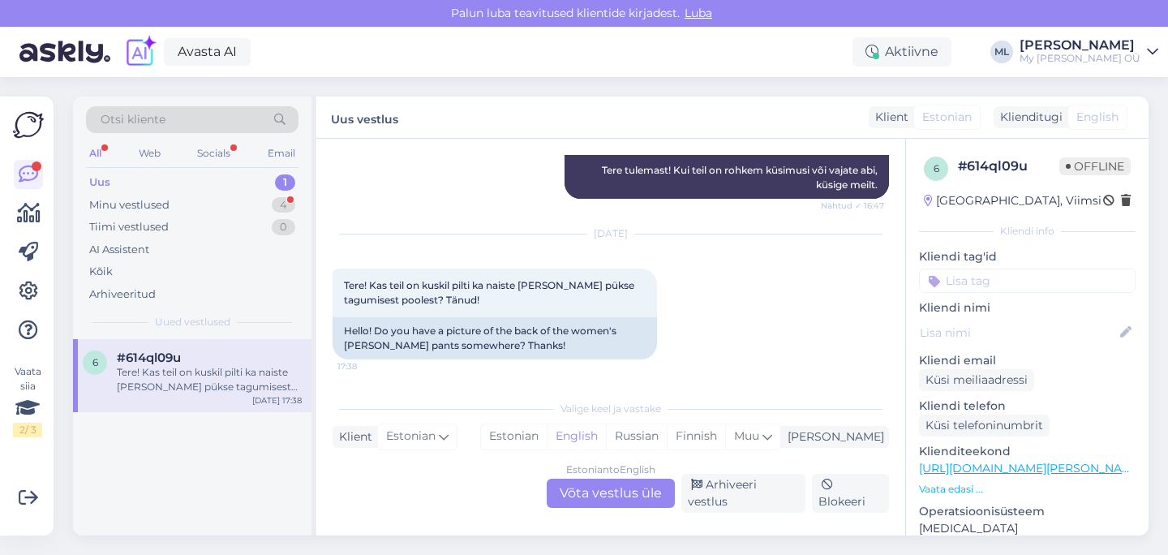
click at [620, 507] on div "Estonian to English Võta vestlus üle" at bounding box center [611, 492] width 128 height 29
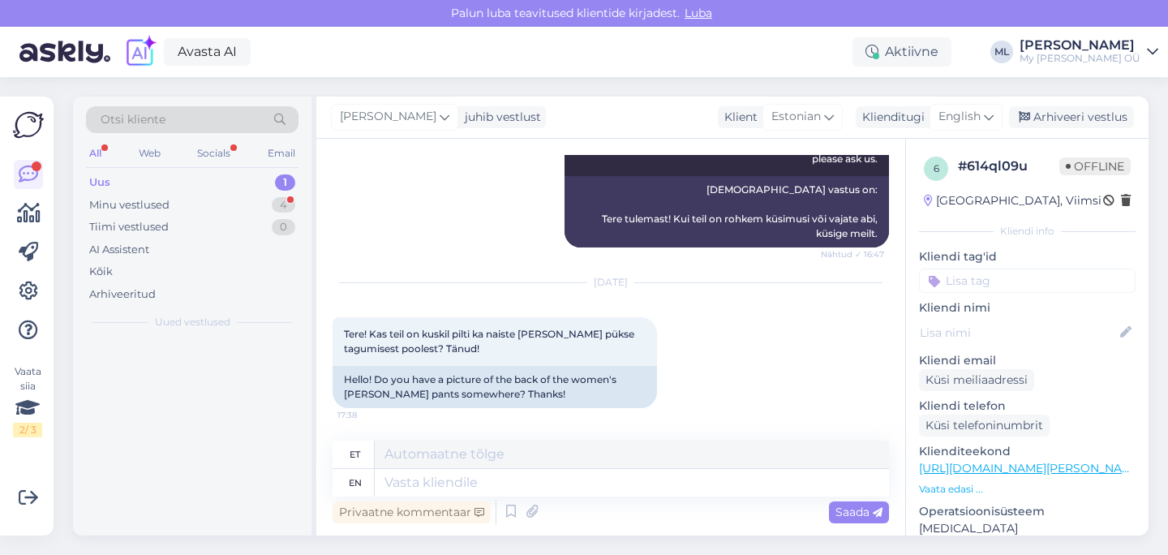
scroll to position [595, 0]
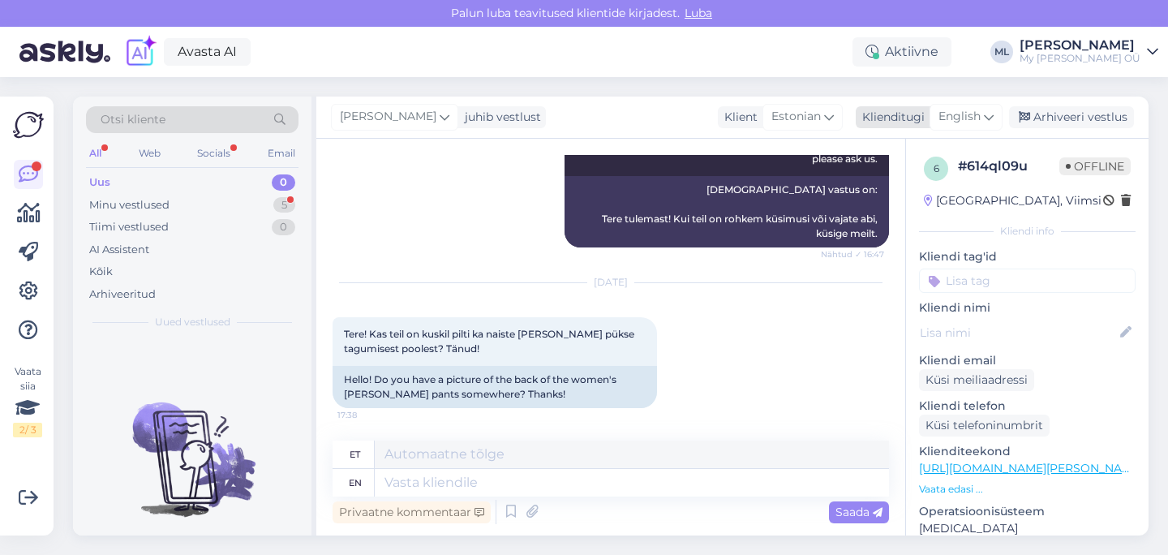
click at [954, 116] on span "English" at bounding box center [959, 117] width 42 height 18
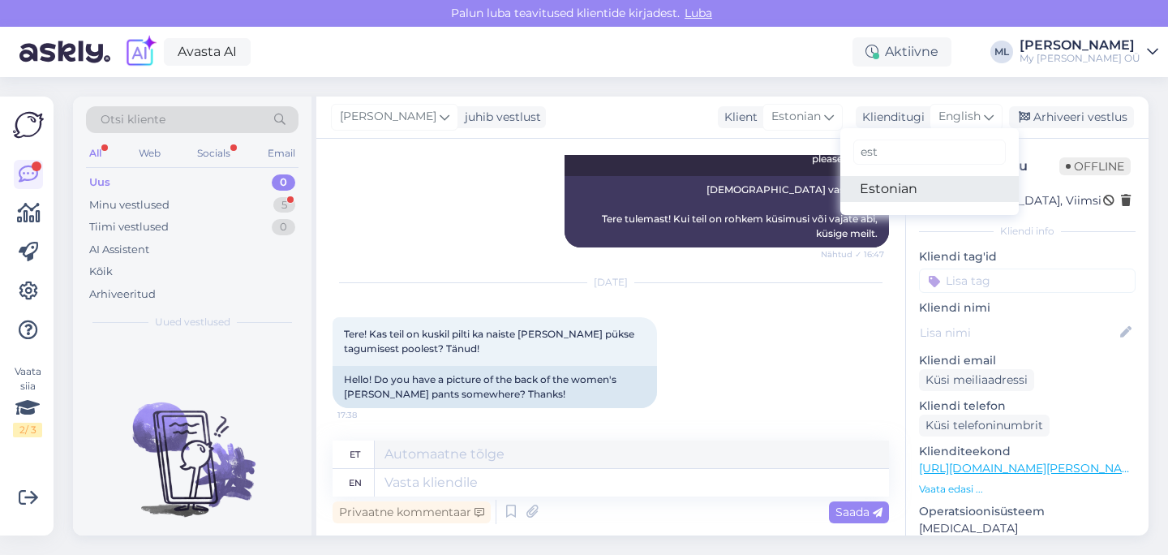
click at [899, 189] on link "Estonian" at bounding box center [929, 189] width 178 height 26
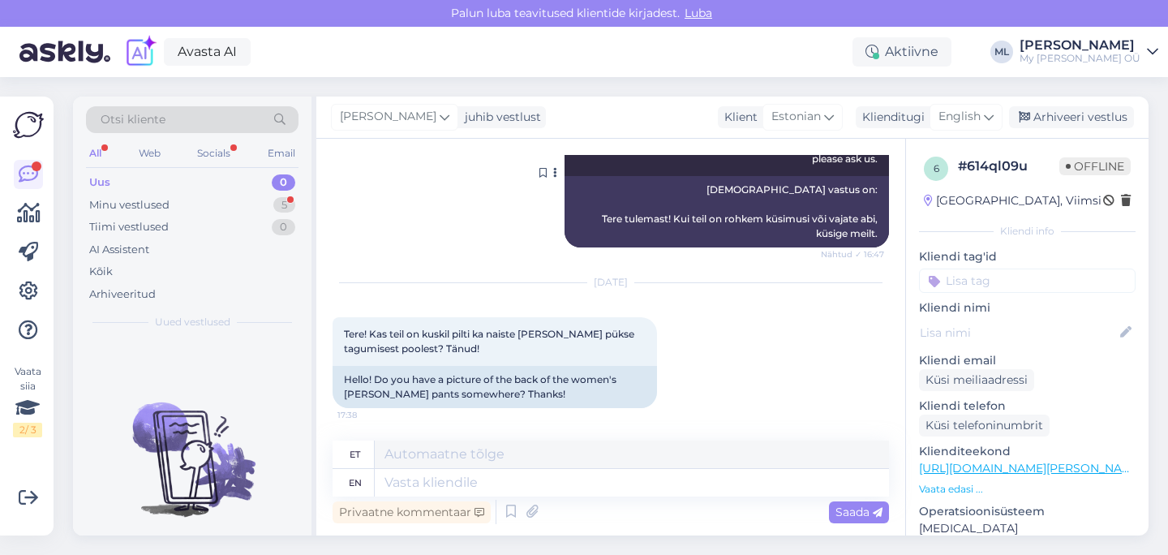
scroll to position [573, 0]
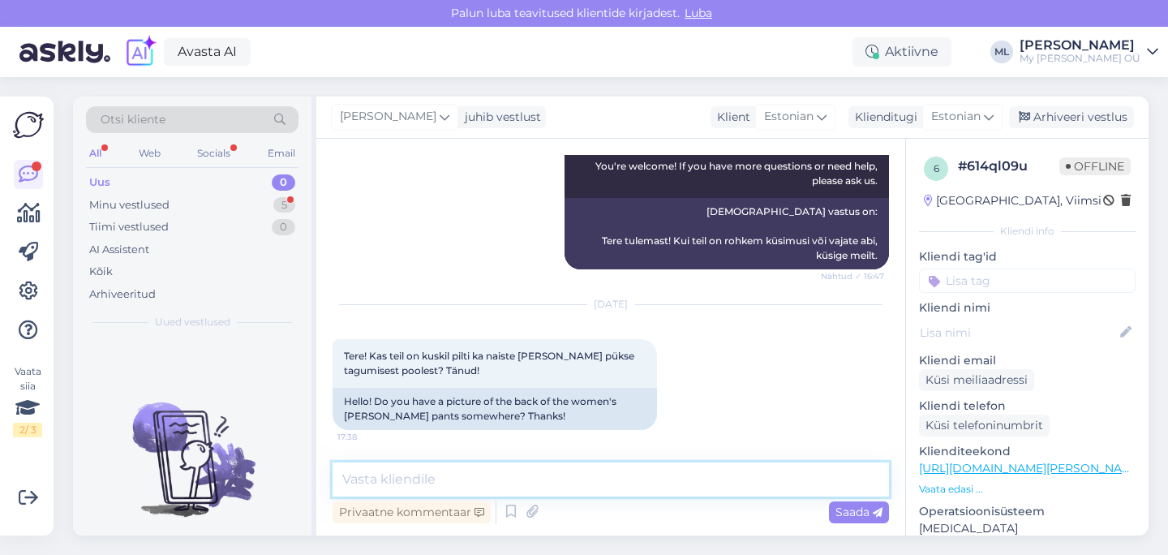
click at [525, 472] on textarea at bounding box center [610, 479] width 556 height 34
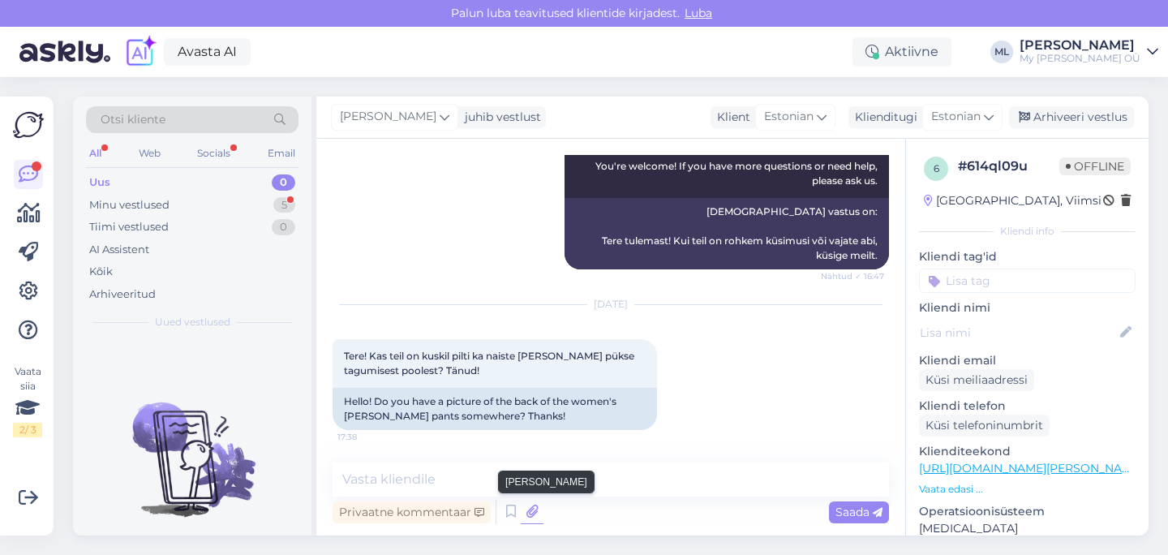
click at [535, 517] on icon at bounding box center [532, 512] width 23 height 24
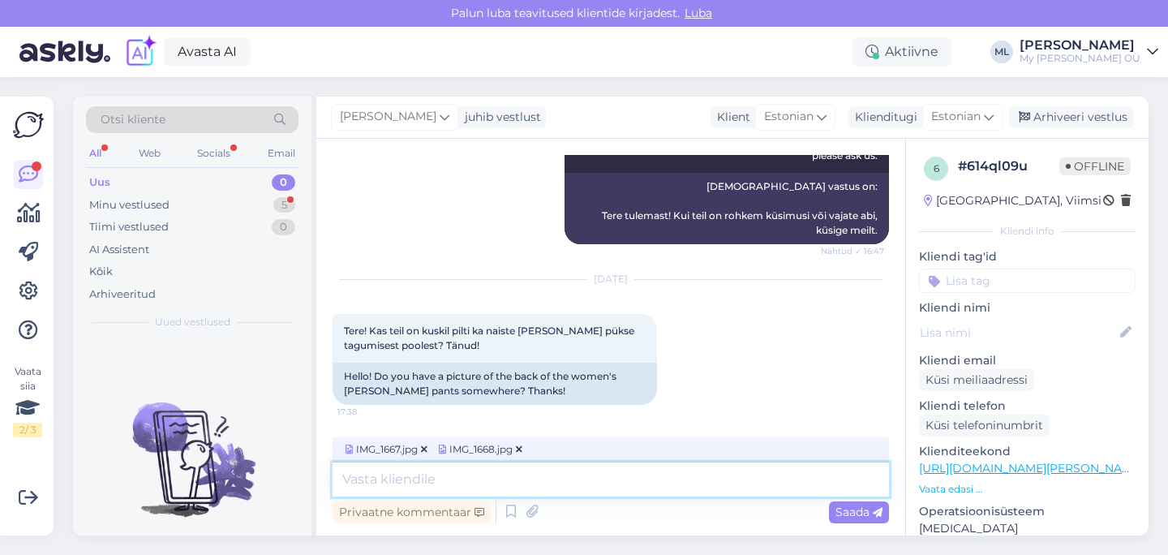
click at [446, 472] on textarea at bounding box center [610, 479] width 556 height 34
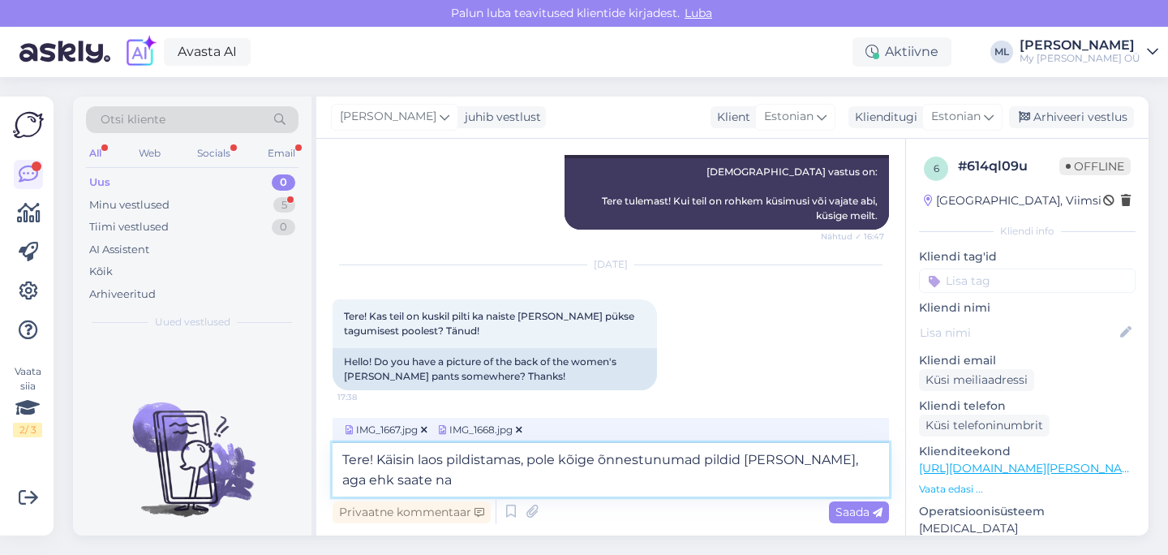
scroll to position [618, 0]
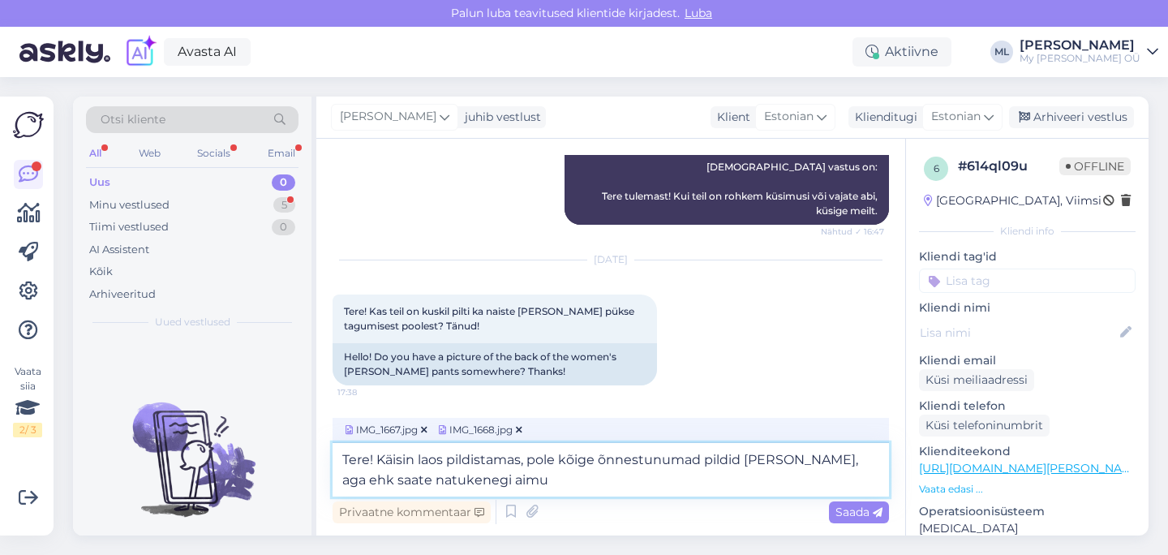
type textarea "Tere! Käisin laos pildistamas, pole kõige õnnestunumad pildid [PERSON_NAME], ag…"
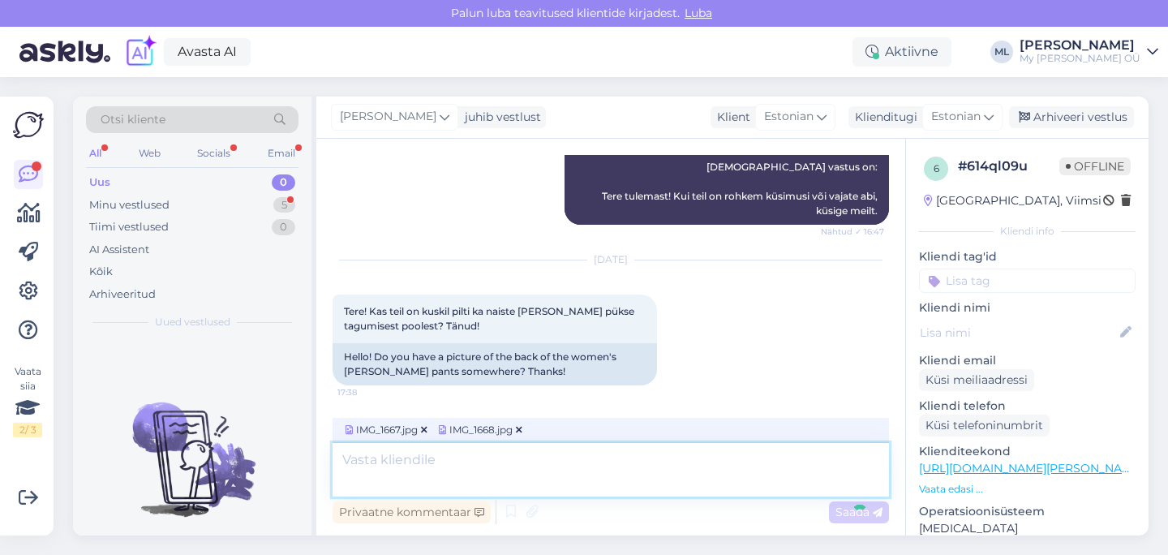
scroll to position [896, 0]
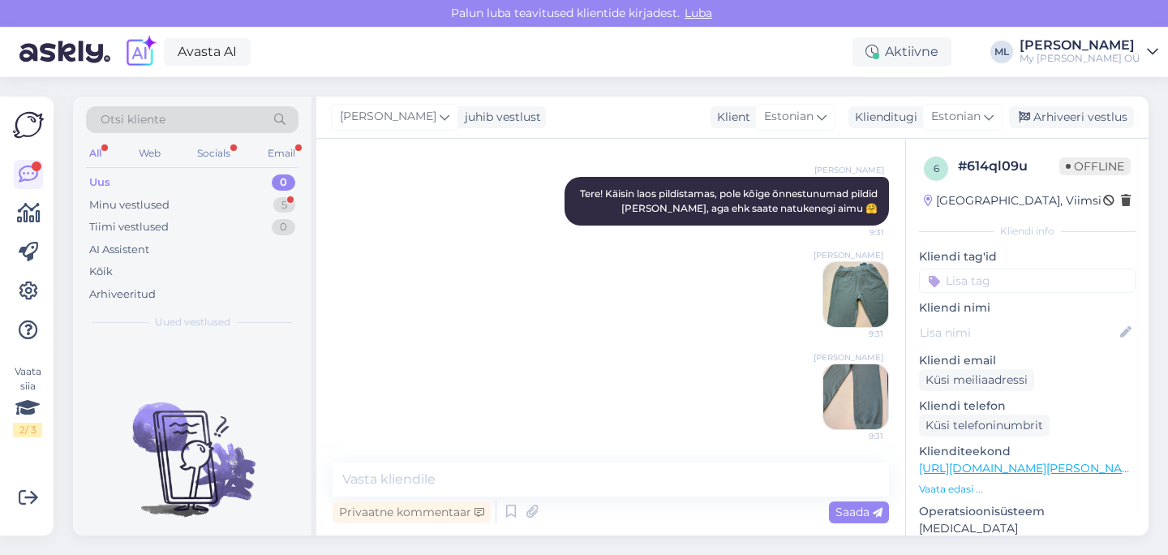
drag, startPoint x: 1030, startPoint y: 126, endPoint x: 1004, endPoint y: 130, distance: 26.3
click at [1029, 126] on div "Arhiveeri vestlus" at bounding box center [1071, 117] width 125 height 22
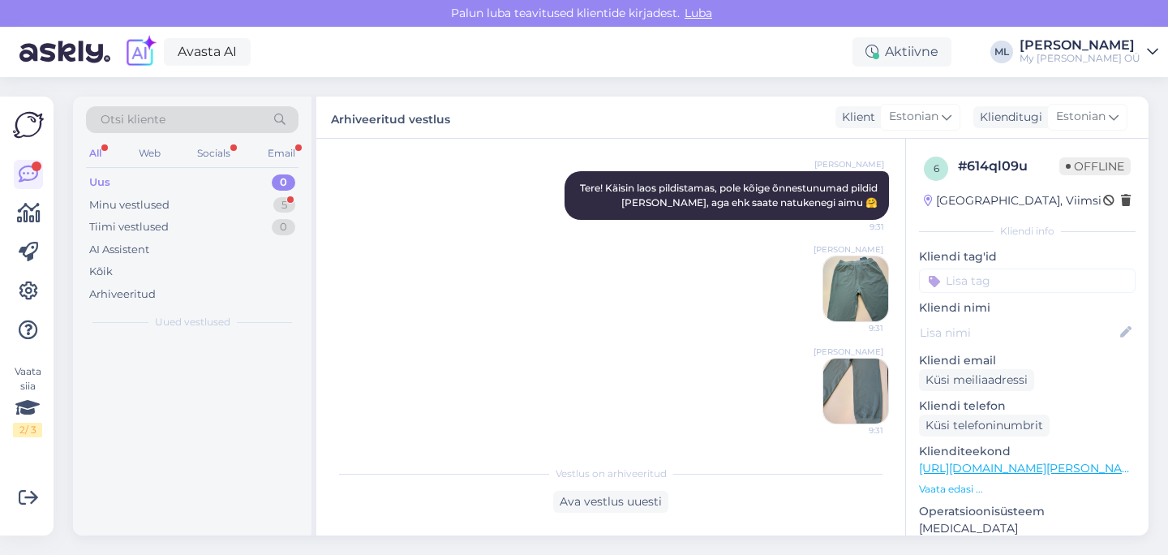
scroll to position [902, 0]
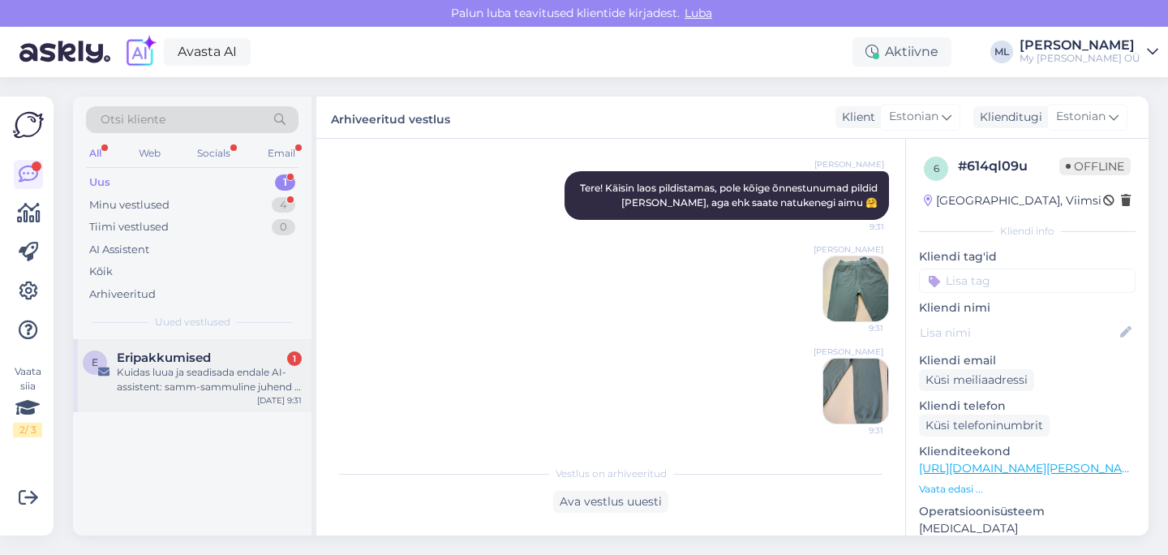
click at [208, 374] on div "Kuidas luua ja seadisada endale AI-assistent: samm-sammuline juhend • Kuidas ka…" at bounding box center [209, 379] width 185 height 29
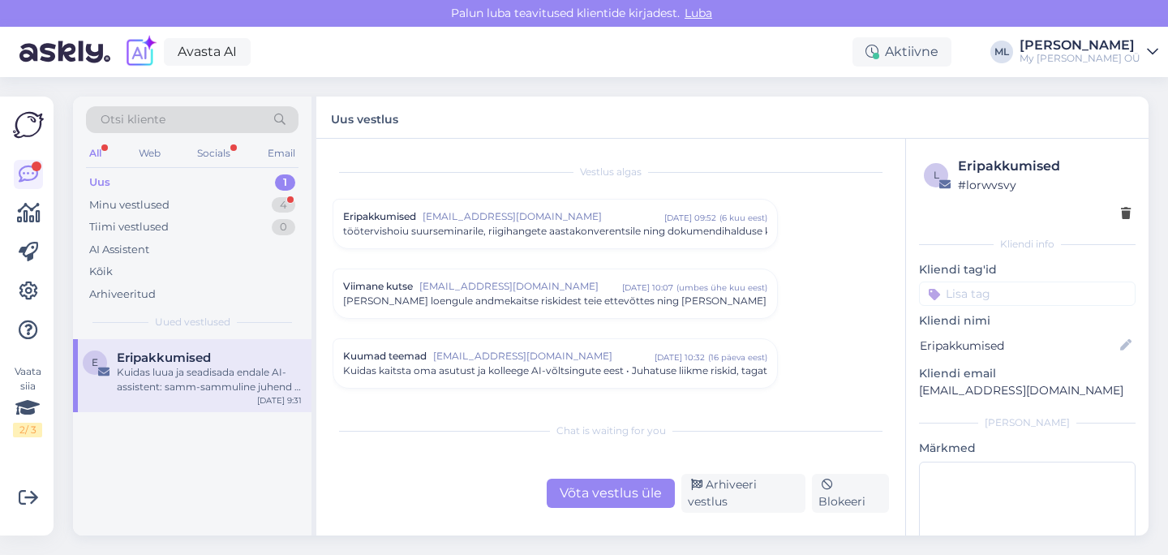
scroll to position [116, 0]
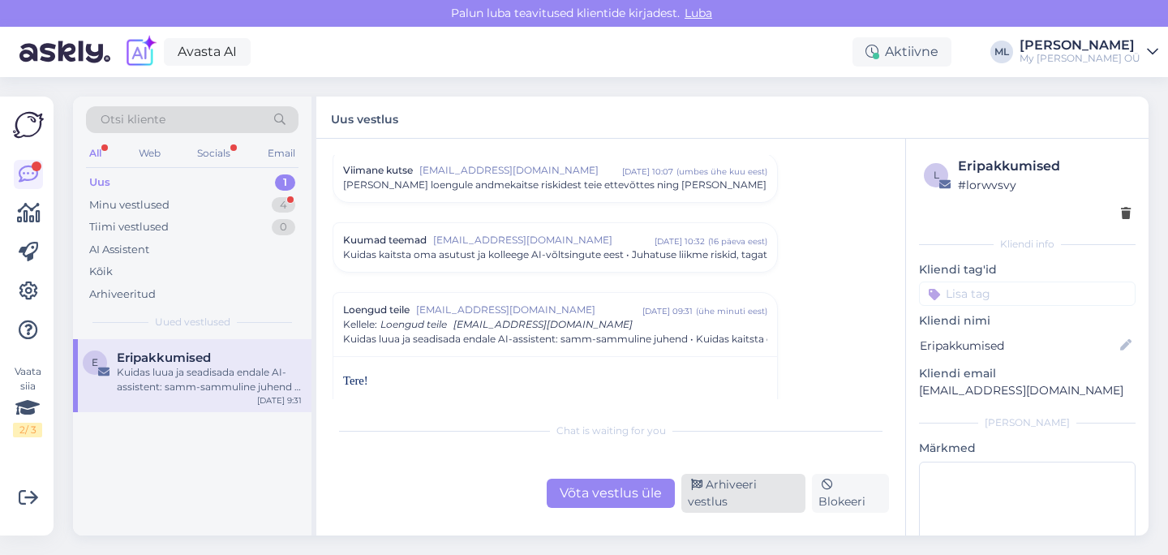
click at [730, 500] on div "Arhiveeri vestlus" at bounding box center [743, 493] width 124 height 39
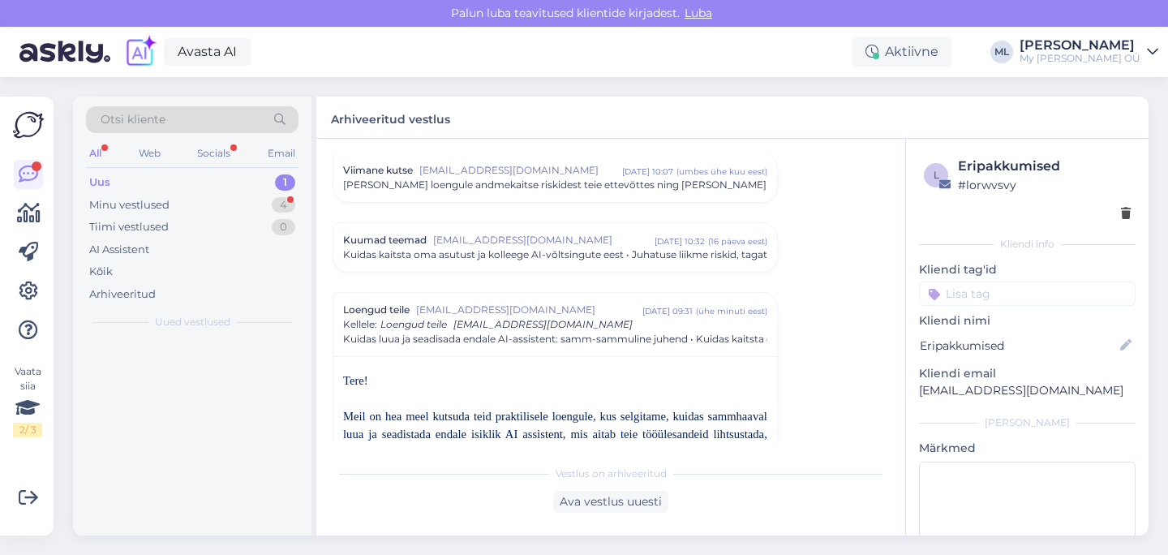
scroll to position [253, 0]
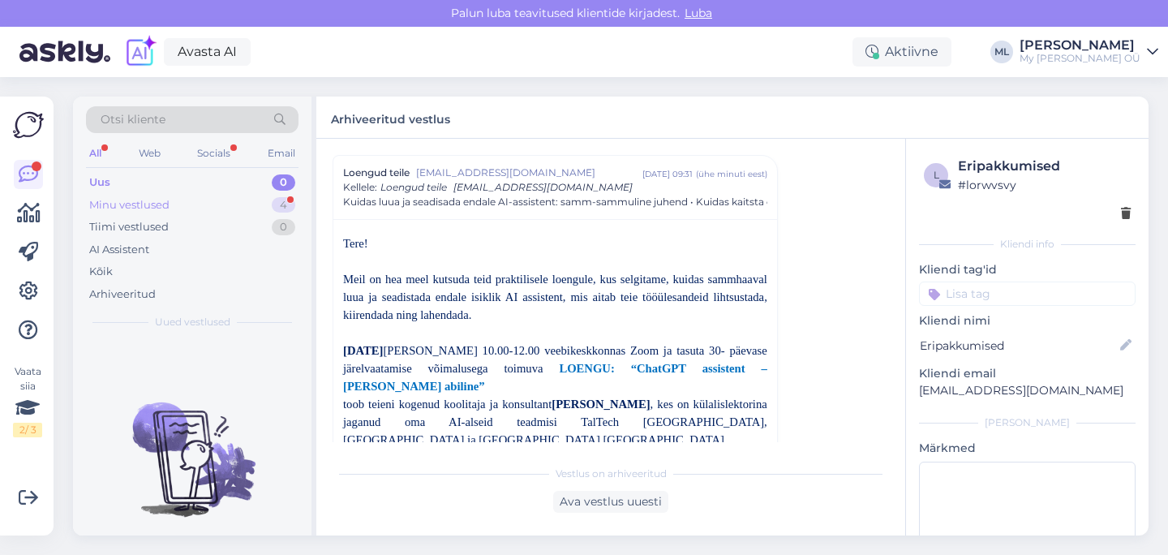
click at [114, 202] on div "Minu vestlused" at bounding box center [129, 205] width 80 height 16
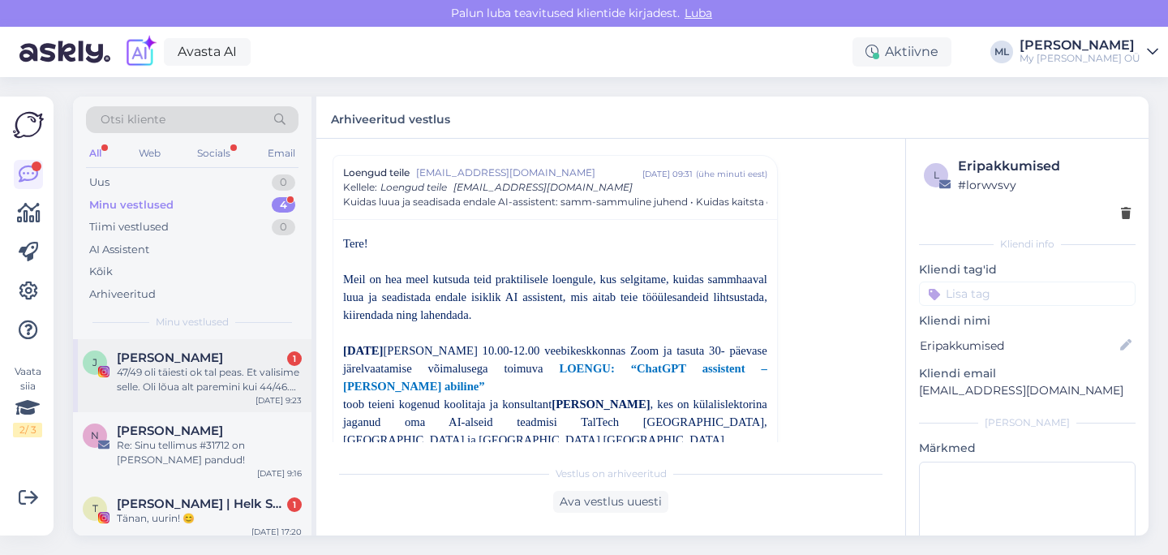
click at [152, 367] on div "47/49 oli täiesti ok tal peas. Et valisime selle. Oli lõua alt paremini kui 44/…" at bounding box center [209, 379] width 185 height 29
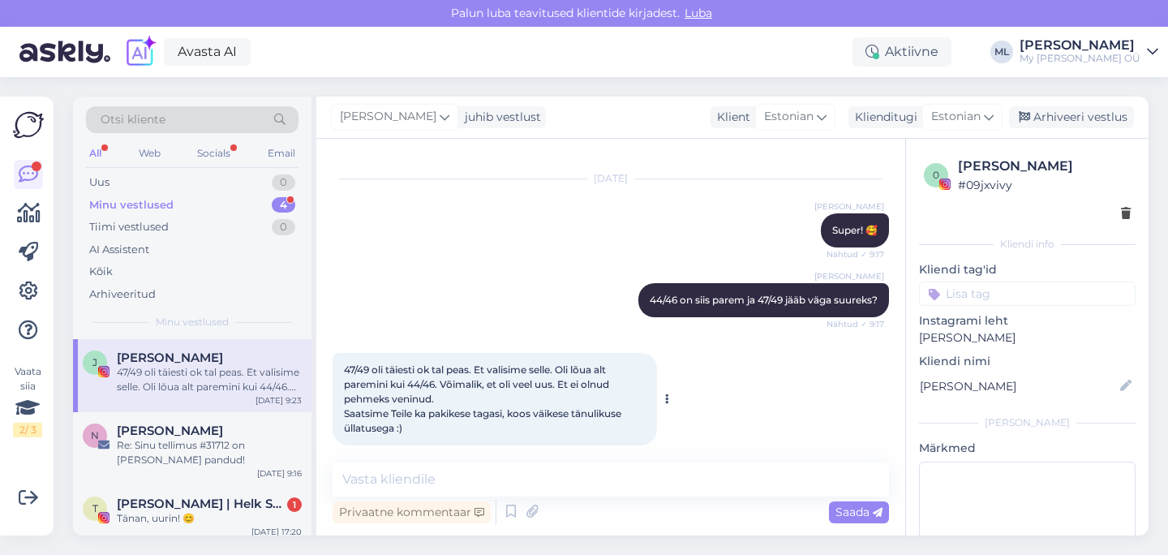
scroll to position [5908, 0]
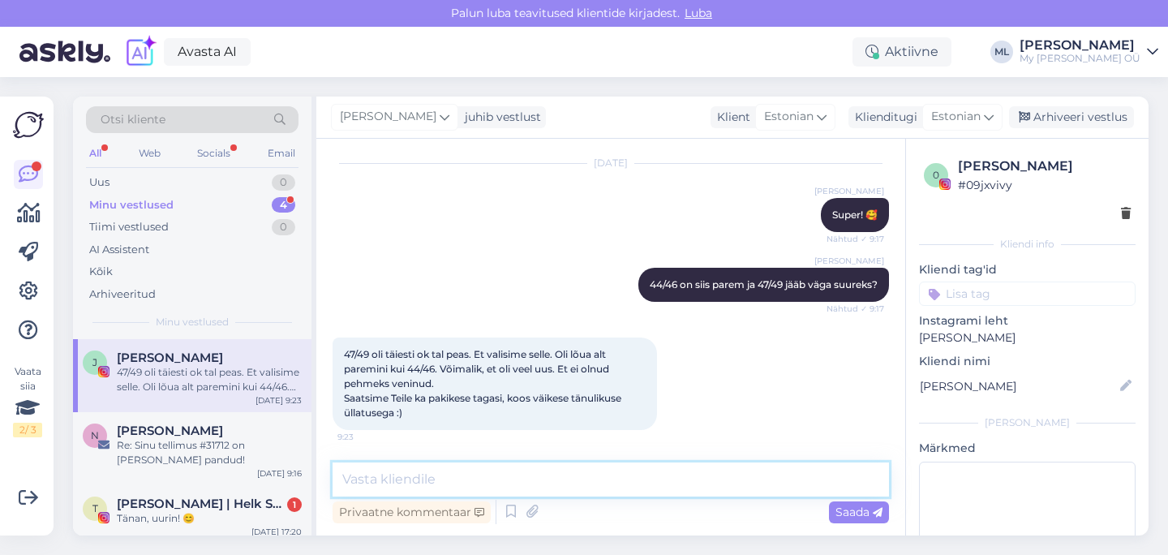
click at [428, 477] on textarea at bounding box center [610, 479] width 556 height 34
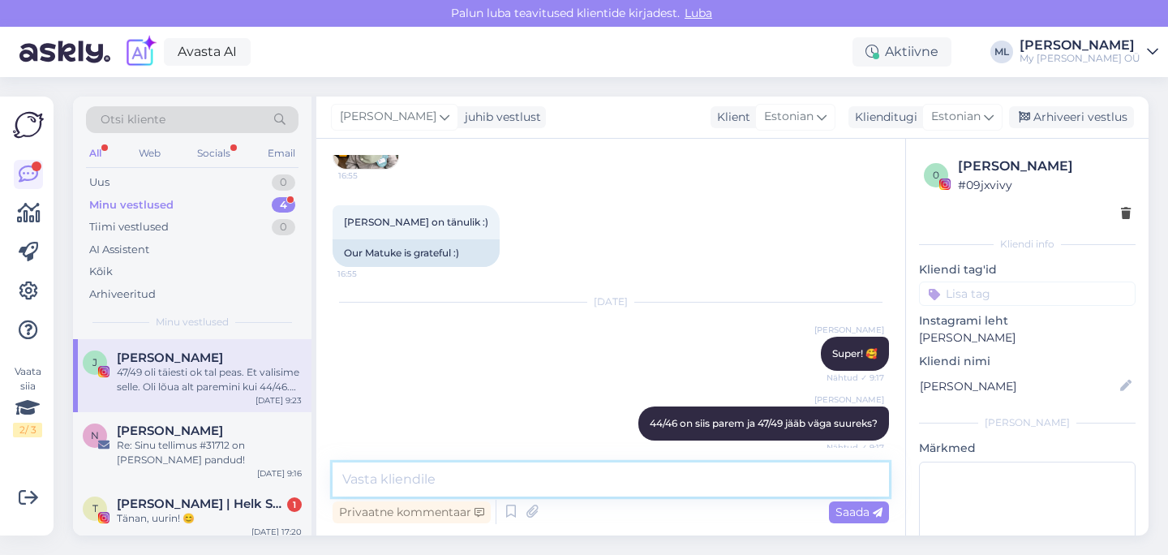
scroll to position [5637, 0]
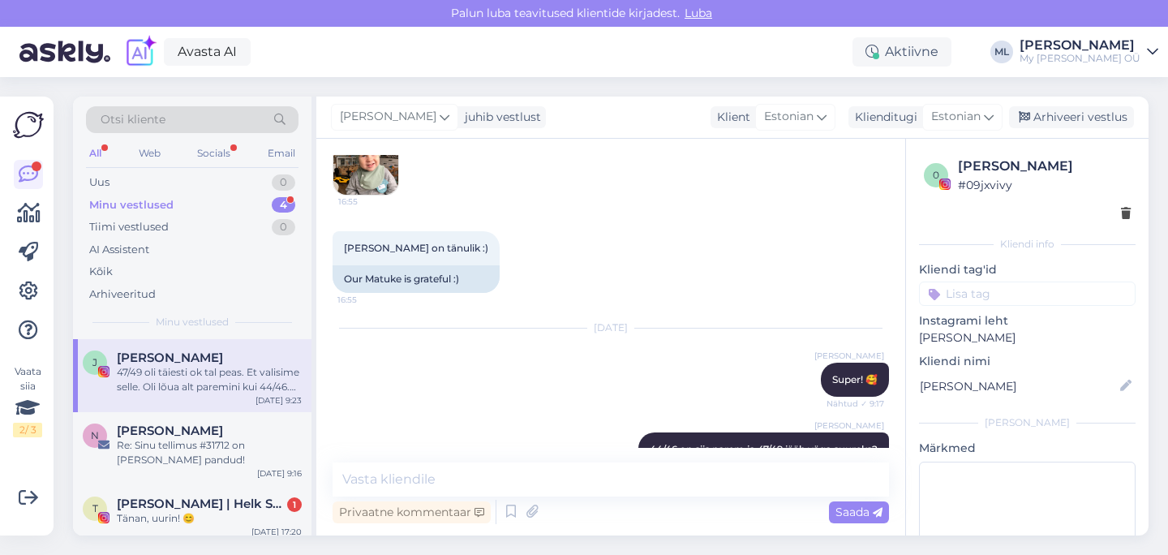
click at [365, 195] on img at bounding box center [365, 162] width 65 height 65
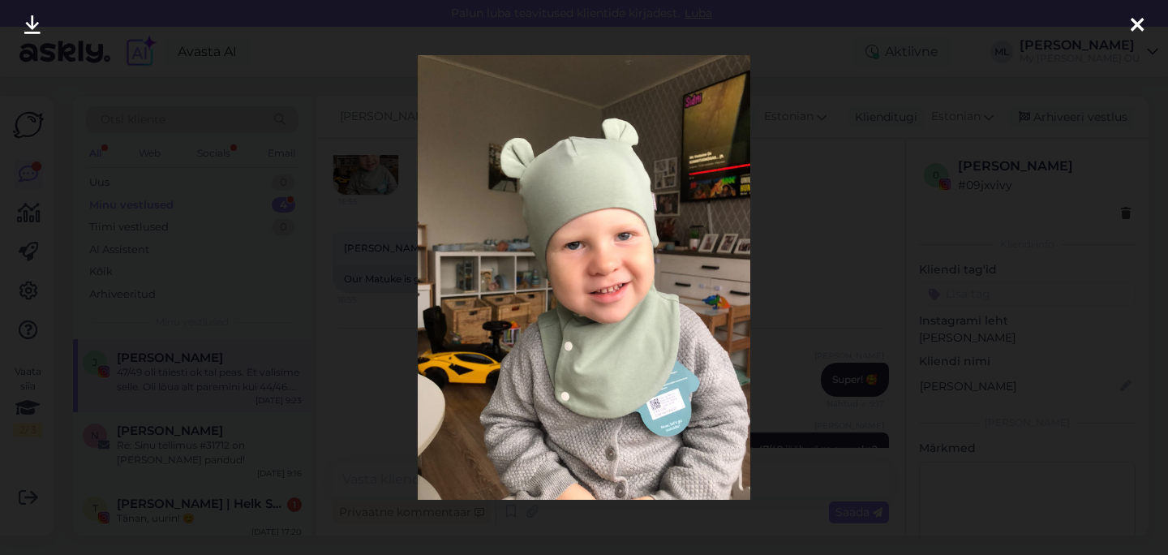
click at [577, 320] on img at bounding box center [584, 277] width 332 height 444
click at [641, 365] on img at bounding box center [584, 277] width 332 height 444
click at [1130, 24] on icon at bounding box center [1136, 25] width 13 height 21
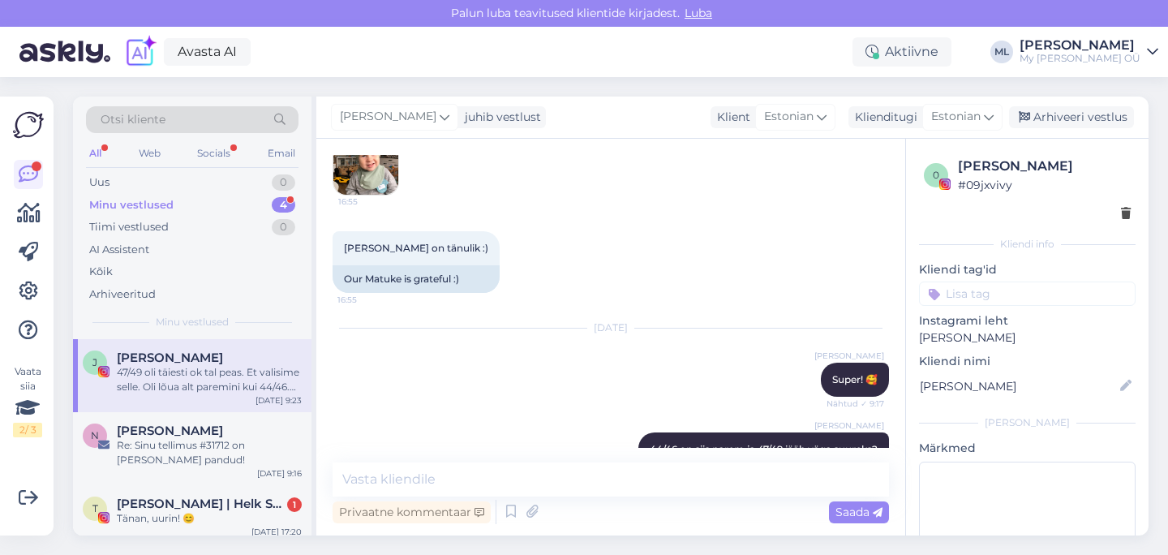
scroll to position [5908, 0]
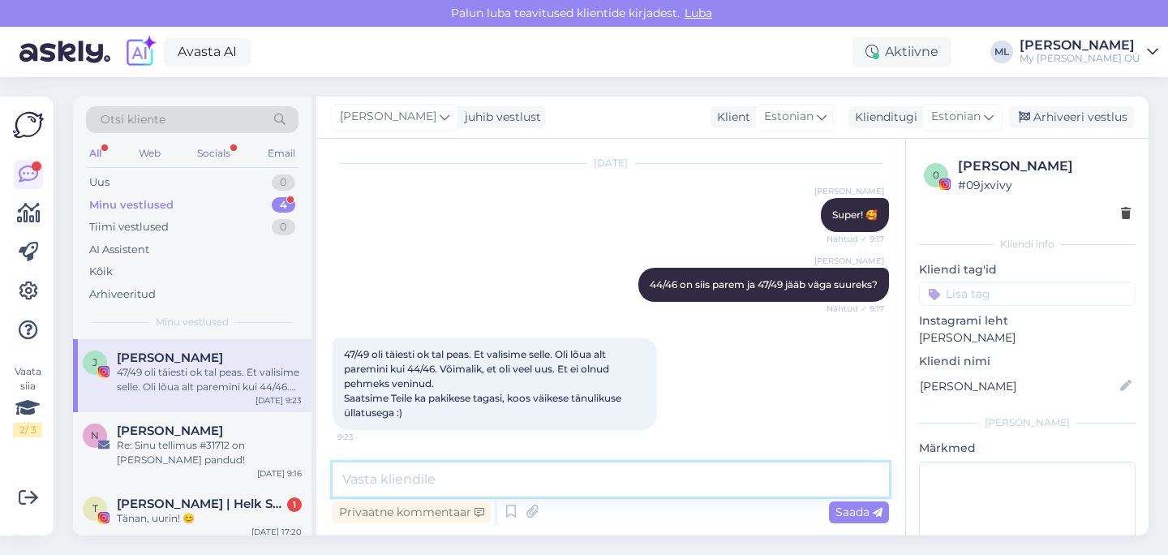
click at [401, 489] on textarea at bounding box center [610, 479] width 556 height 34
click at [399, 489] on textarea at bounding box center [610, 479] width 556 height 34
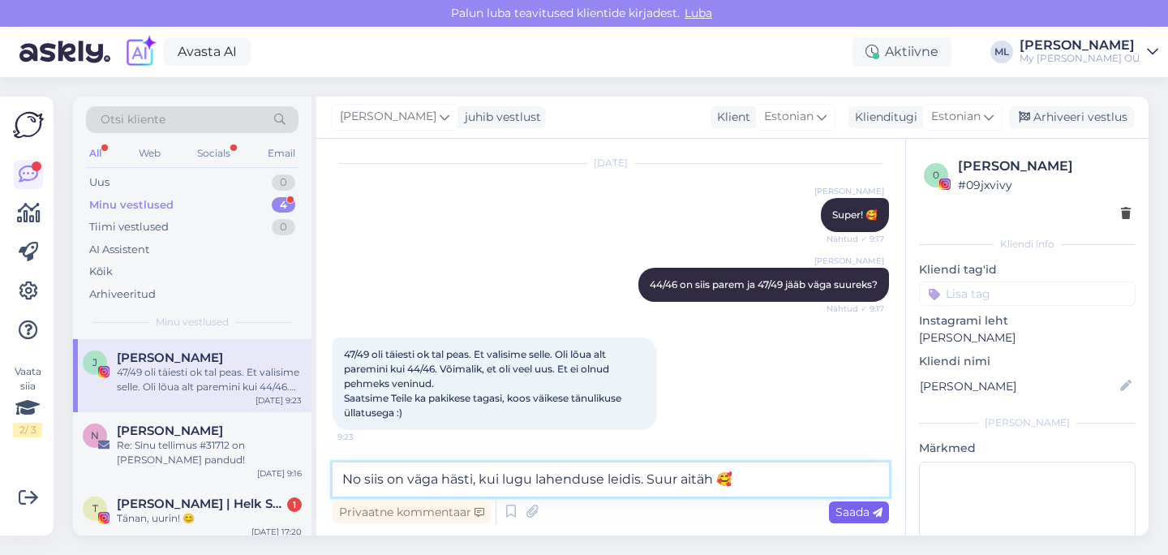
type textarea "No siis on väga hästi, kui lugu lahenduse leidis. Suur aitäh 🥰"
click at [865, 506] on span "Saada" at bounding box center [858, 511] width 47 height 15
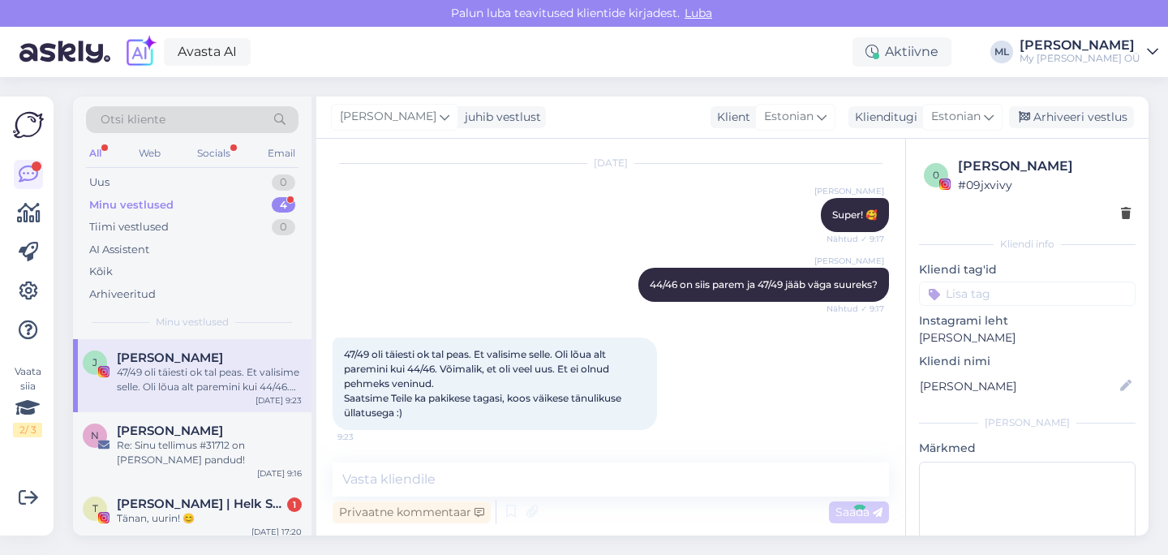
scroll to position [5977, 0]
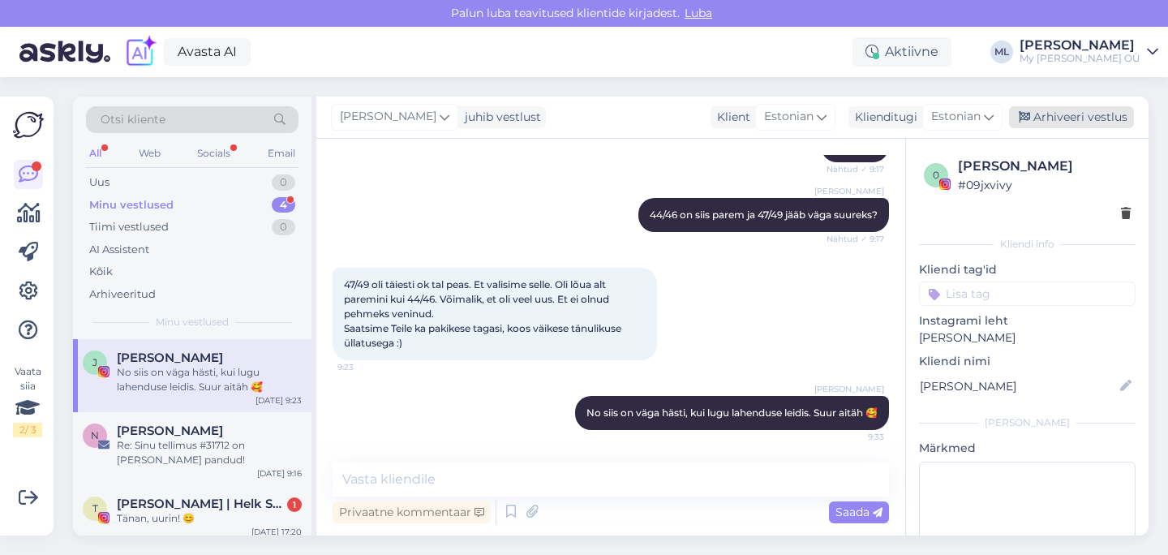
click at [1019, 122] on icon at bounding box center [1024, 117] width 11 height 11
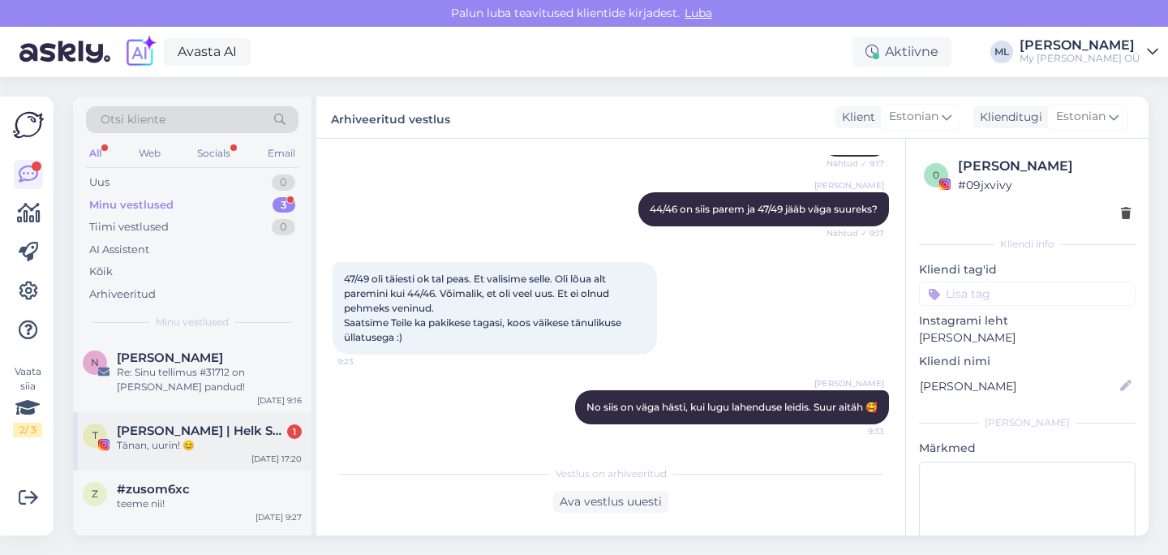
click at [233, 442] on div "Tänan, uurin! 😊" at bounding box center [209, 445] width 185 height 15
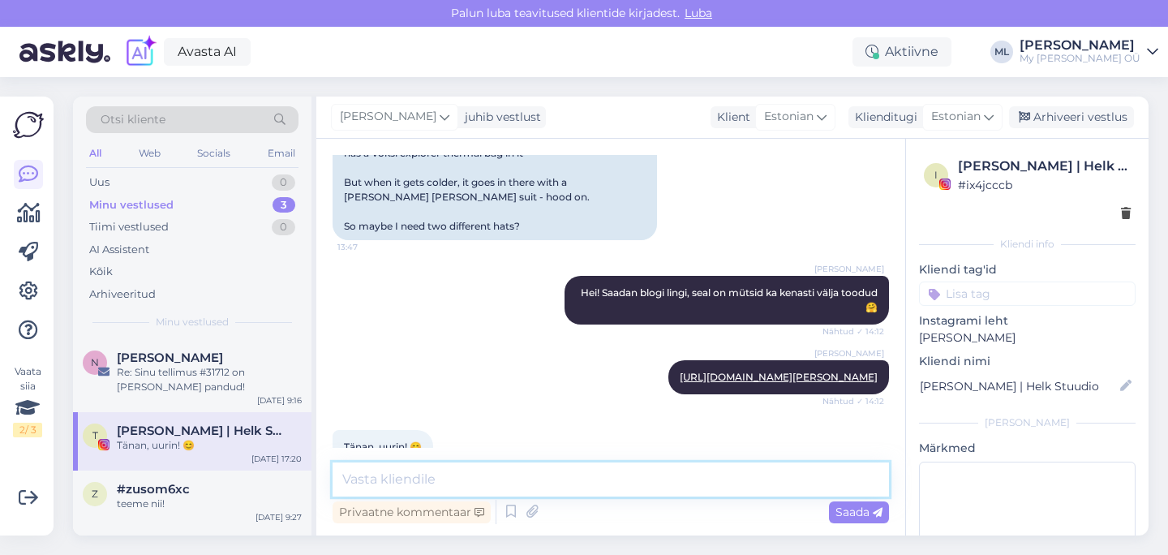
click at [472, 483] on textarea at bounding box center [610, 479] width 556 height 34
click at [174, 486] on span "#zusom6xc" at bounding box center [153, 489] width 73 height 15
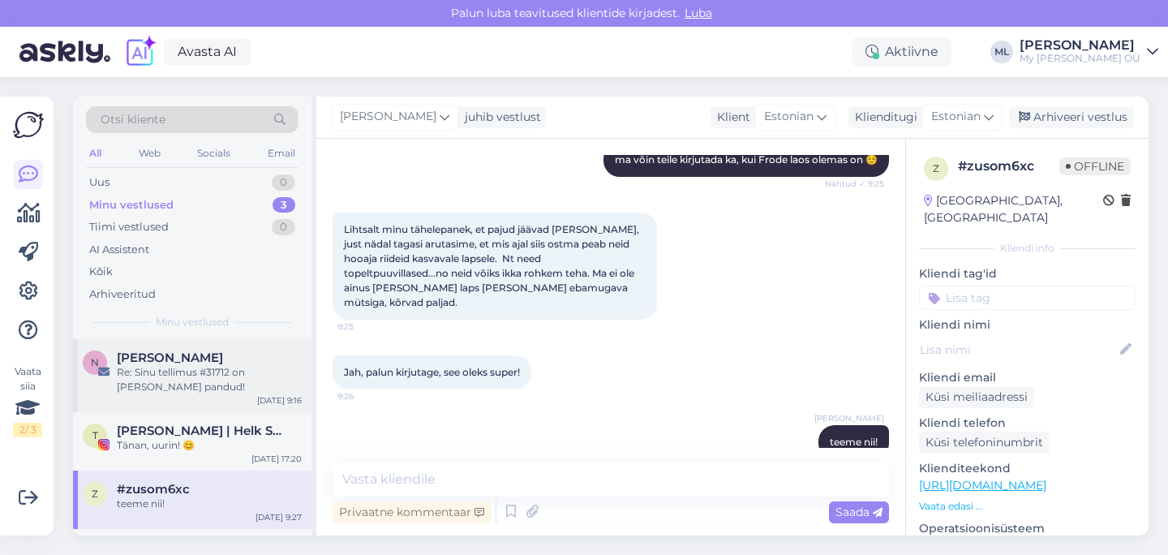
click at [148, 386] on div "Re: Sinu tellimus #31712 on [PERSON_NAME] pandud!" at bounding box center [209, 379] width 185 height 29
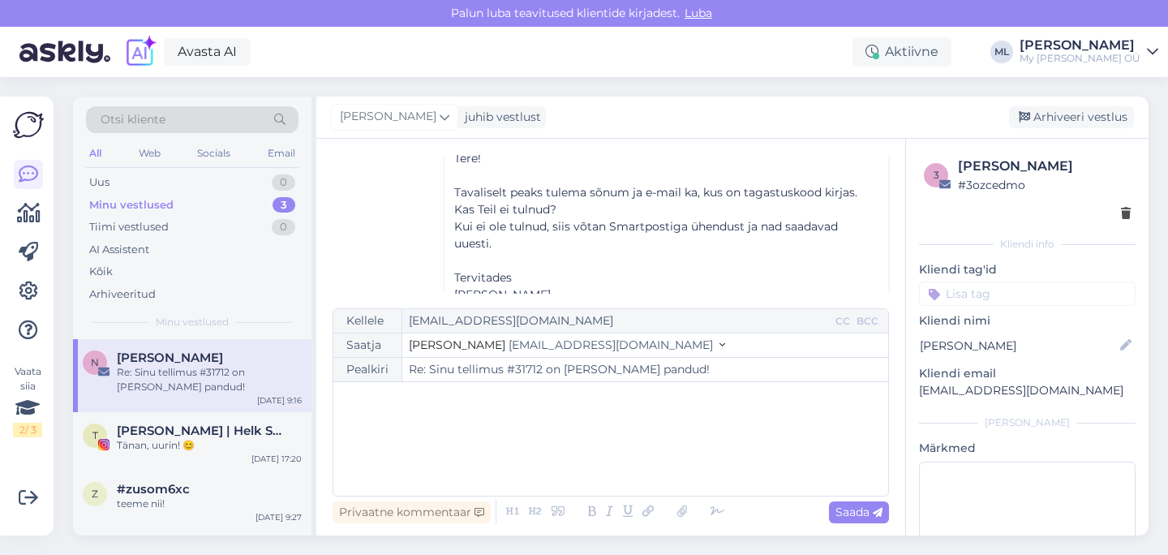
scroll to position [228, 0]
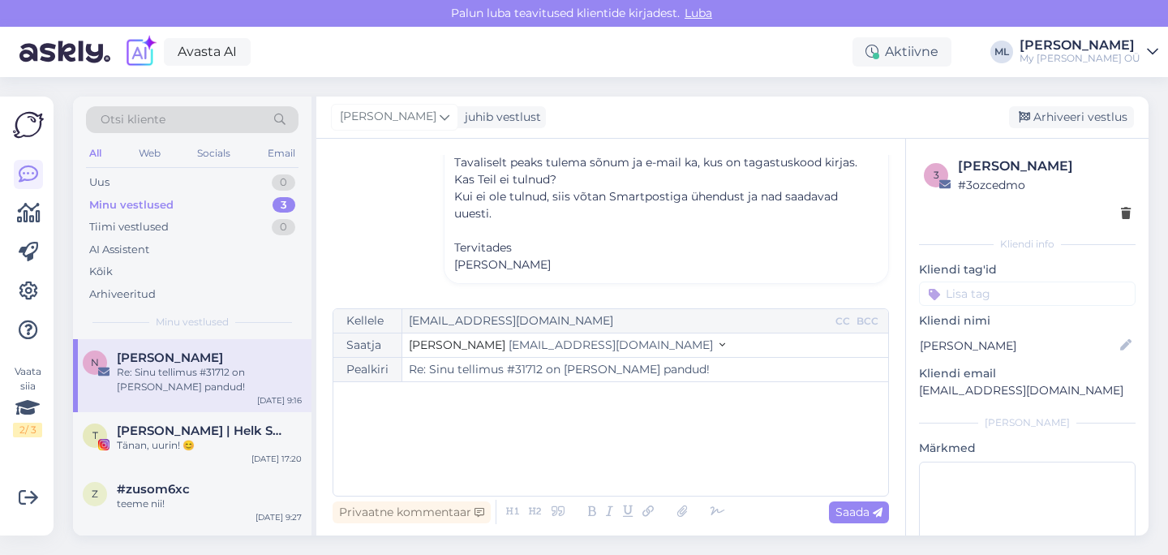
click at [205, 353] on span "[PERSON_NAME]" at bounding box center [170, 357] width 106 height 15
drag, startPoint x: 178, startPoint y: 353, endPoint x: 195, endPoint y: 353, distance: 17.8
click at [177, 353] on span "[PERSON_NAME]" at bounding box center [170, 357] width 106 height 15
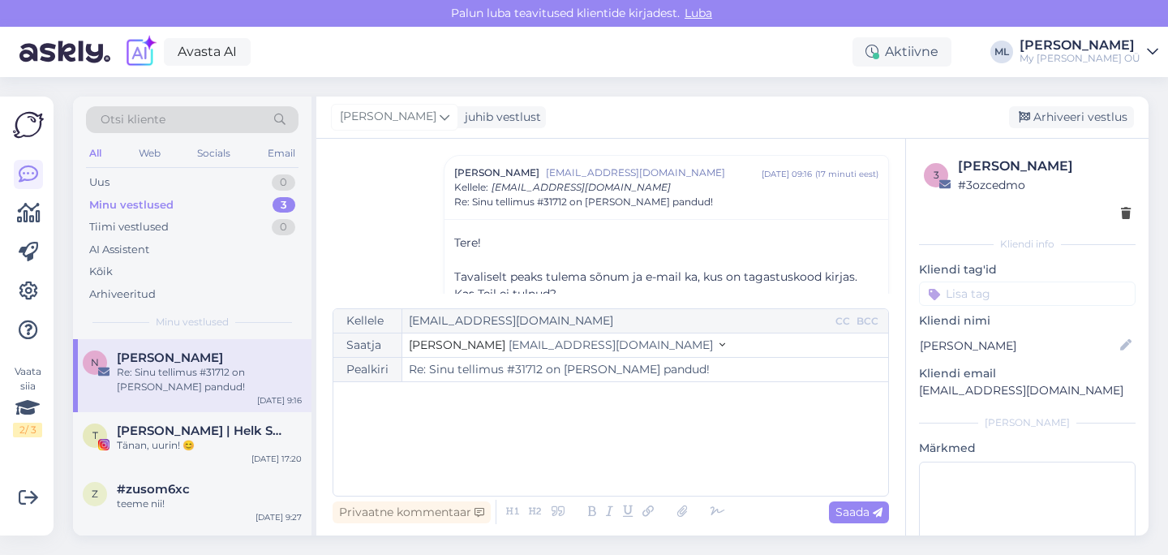
click at [171, 194] on div "Minu vestlused 3" at bounding box center [192, 205] width 212 height 23
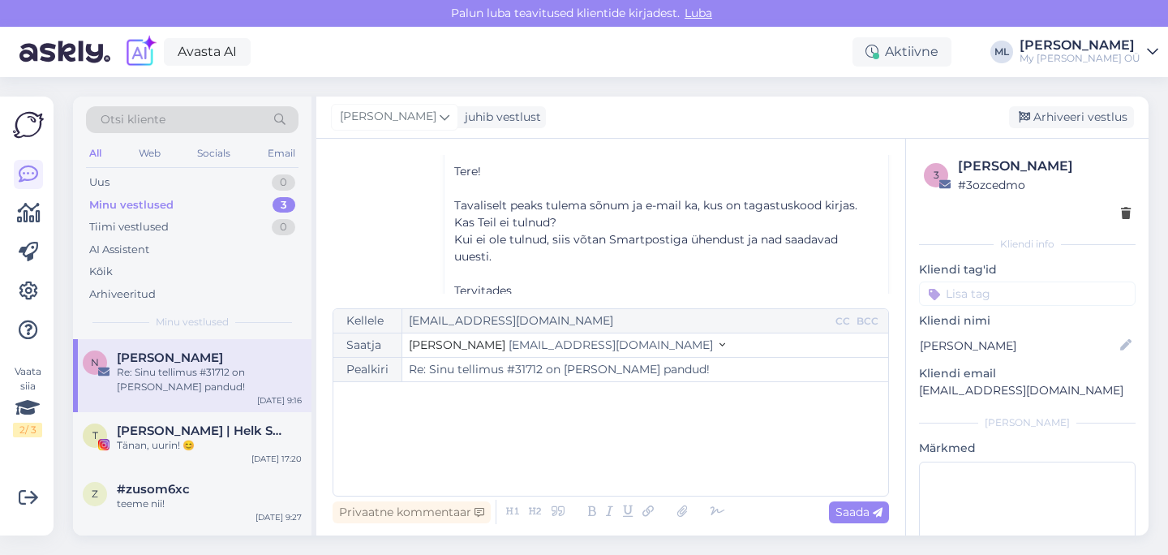
scroll to position [228, 0]
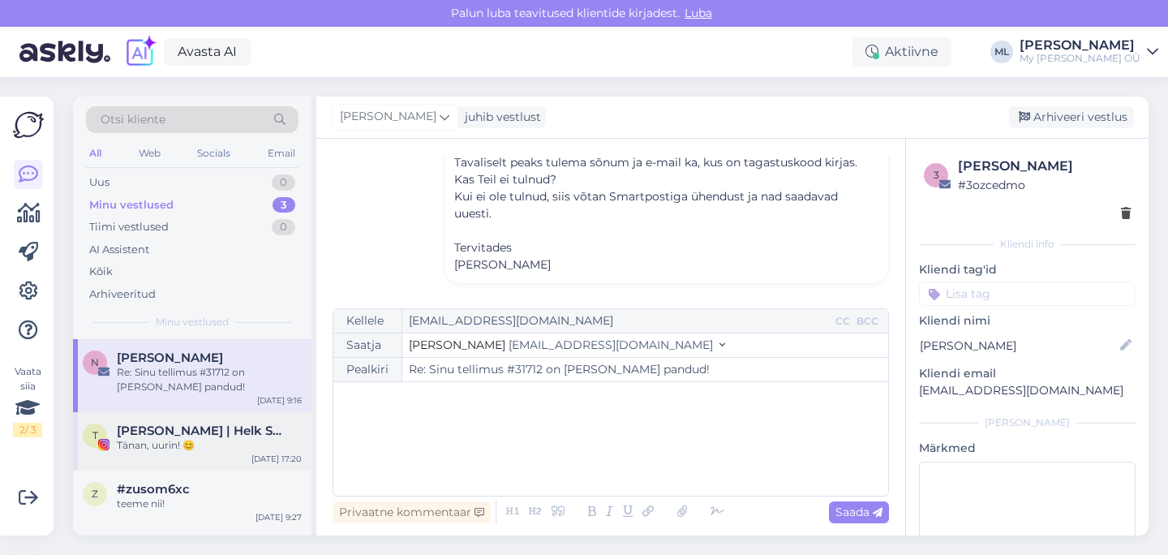
click at [209, 449] on div "Tänan, uurin! 😊" at bounding box center [209, 445] width 185 height 15
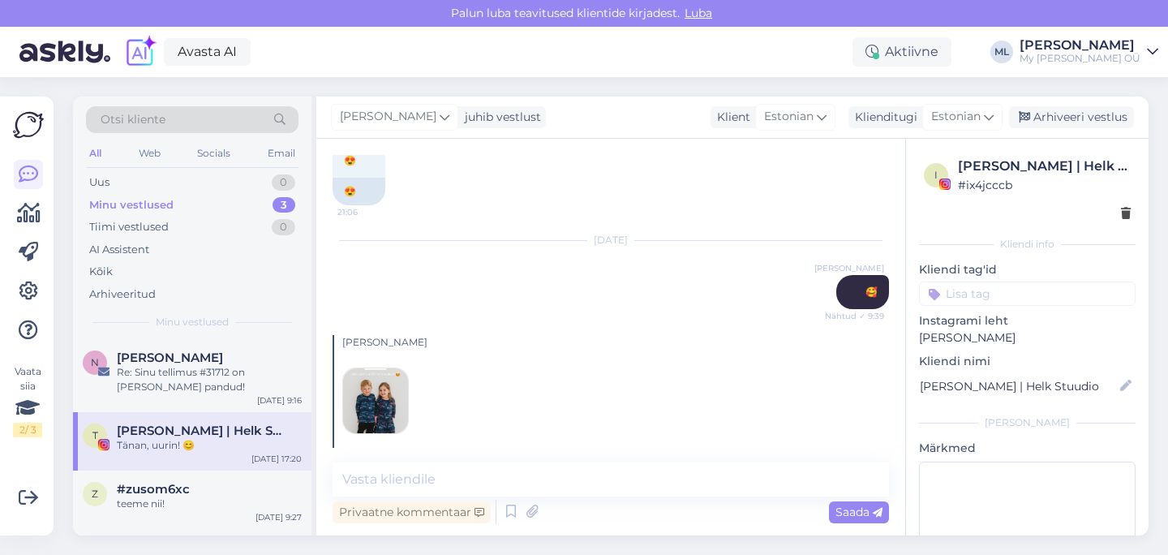
scroll to position [5033, 0]
